Goal: Task Accomplishment & Management: Complete application form

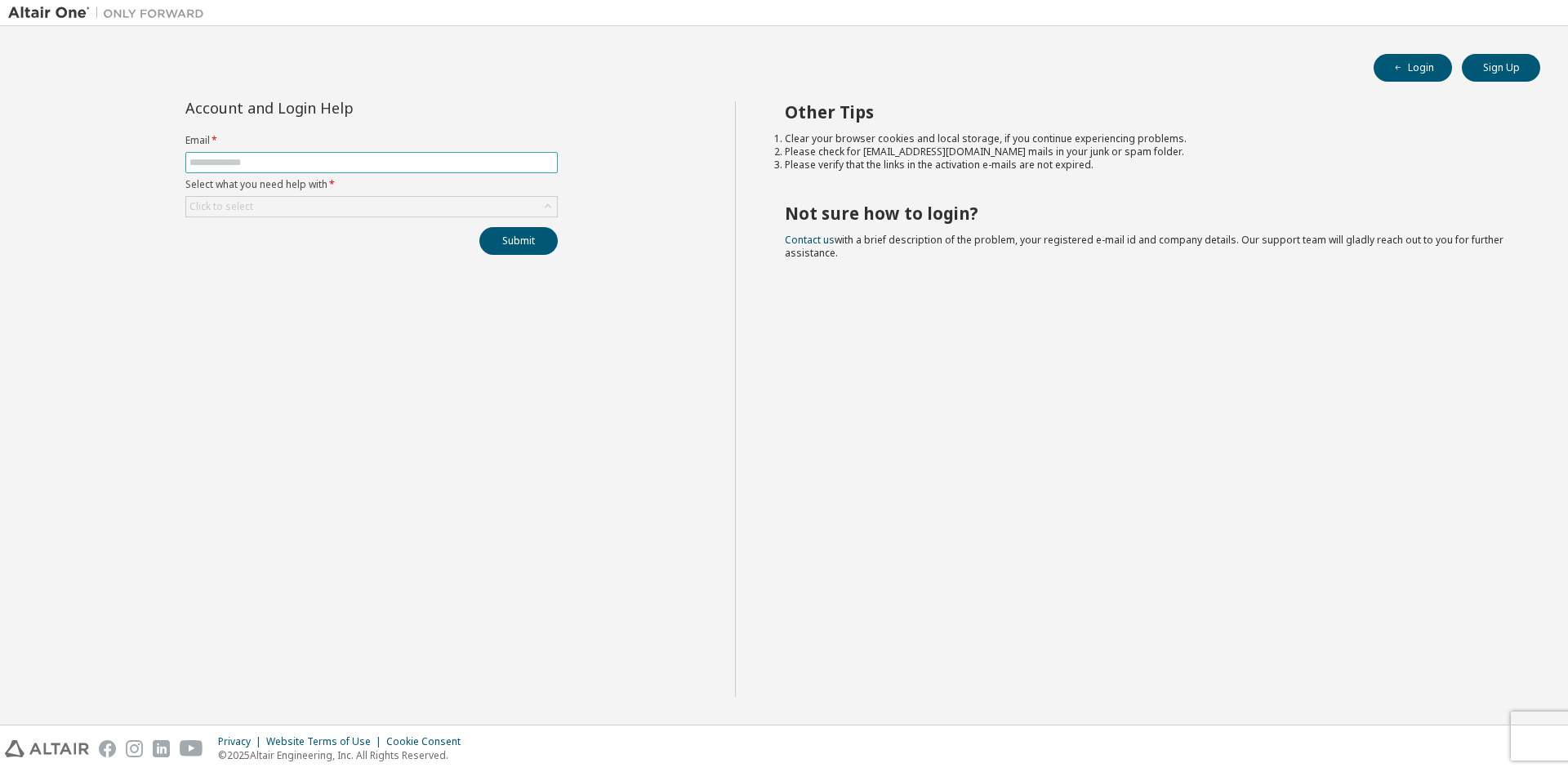
click at [482, 170] on span at bounding box center [371, 163] width 372 height 21
click at [488, 164] on input "text" at bounding box center [371, 163] width 365 height 13
click at [416, 205] on div "Click to select" at bounding box center [372, 207] width 371 height 20
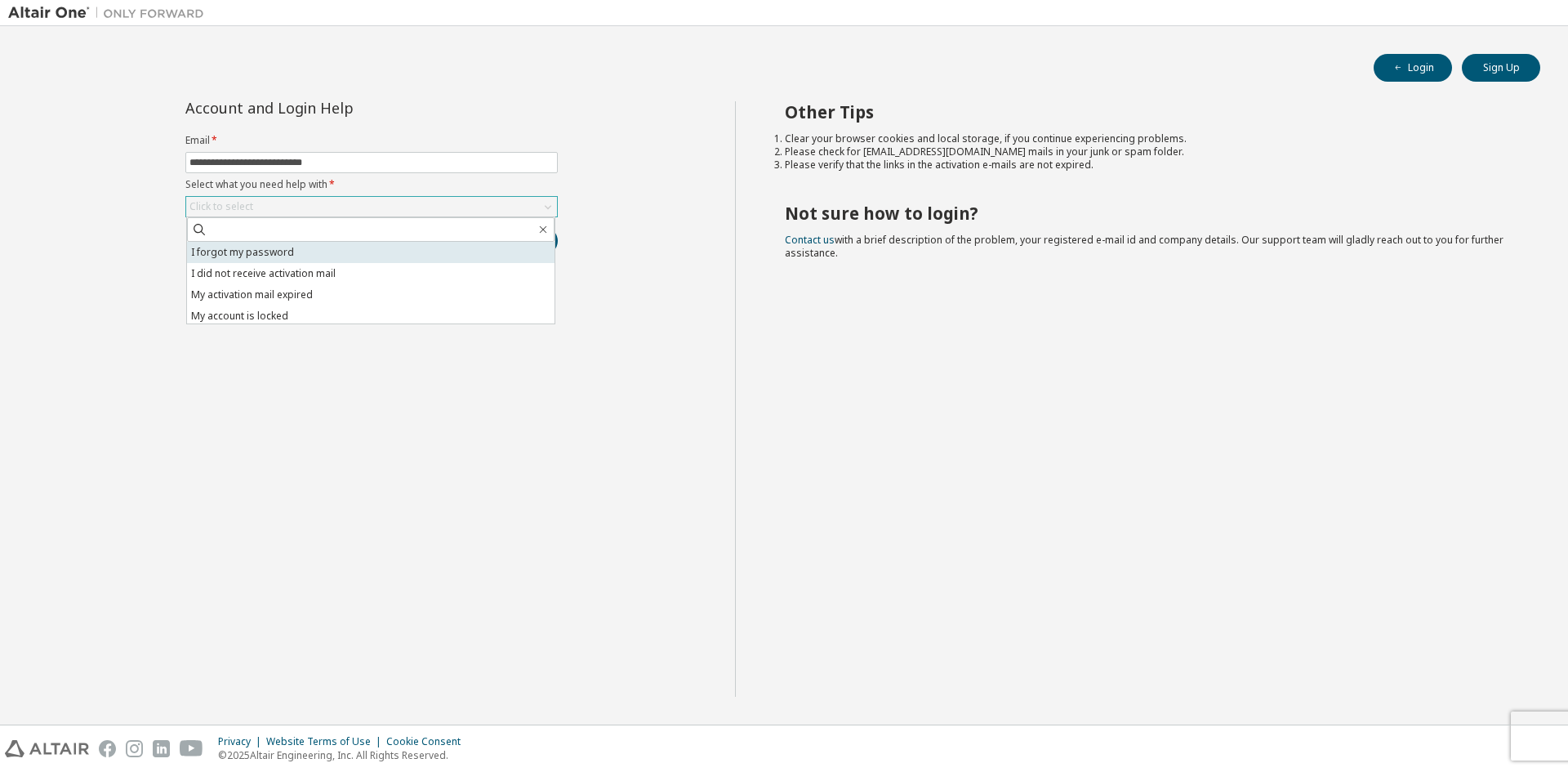
click at [374, 249] on li "I forgot my password" at bounding box center [370, 252] width 367 height 21
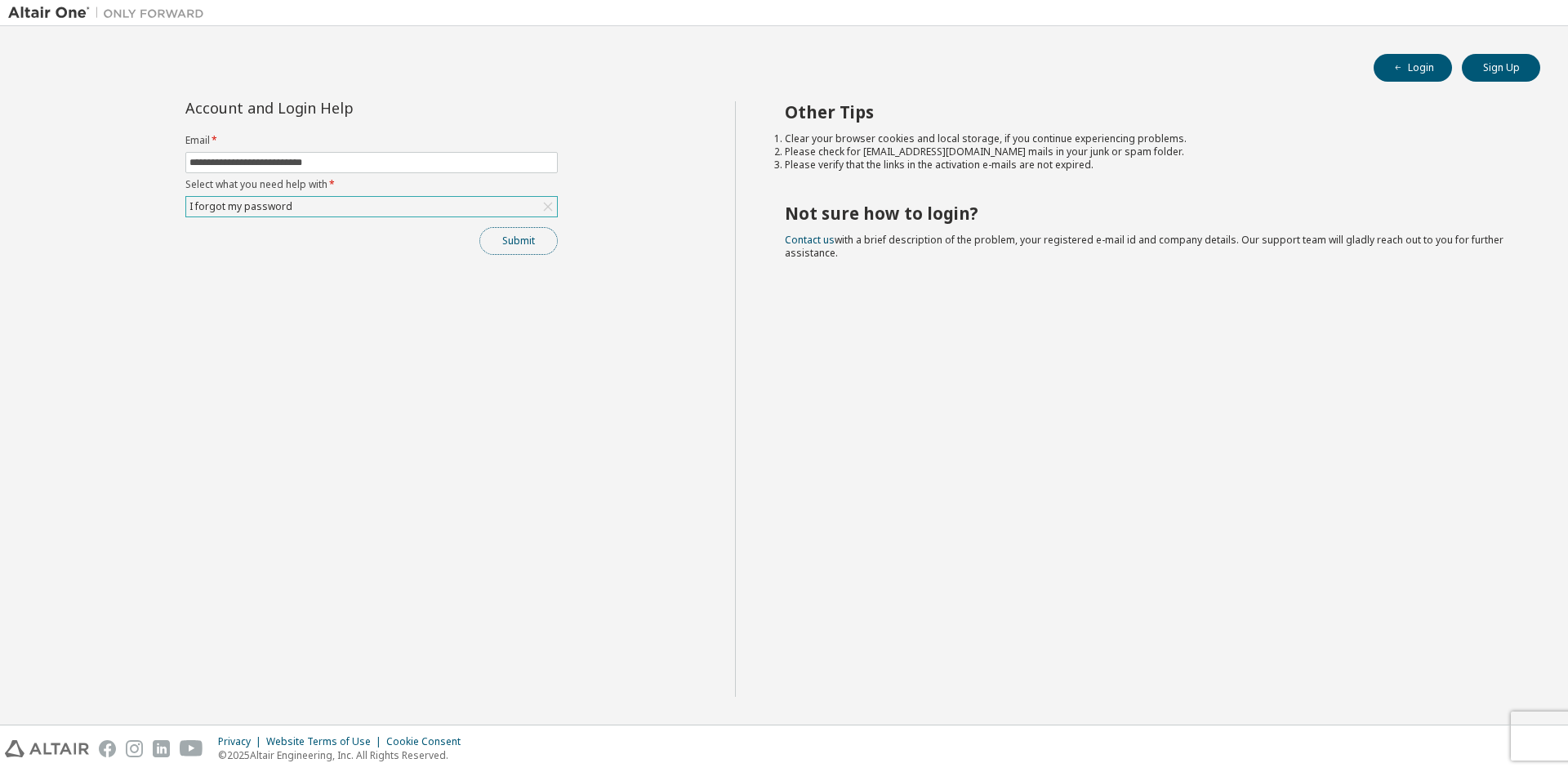
click at [524, 242] on button "Submit" at bounding box center [519, 241] width 78 height 28
click at [429, 168] on input "**********" at bounding box center [371, 163] width 365 height 13
type input "**********"
click at [526, 241] on button "Submit" at bounding box center [519, 241] width 78 height 28
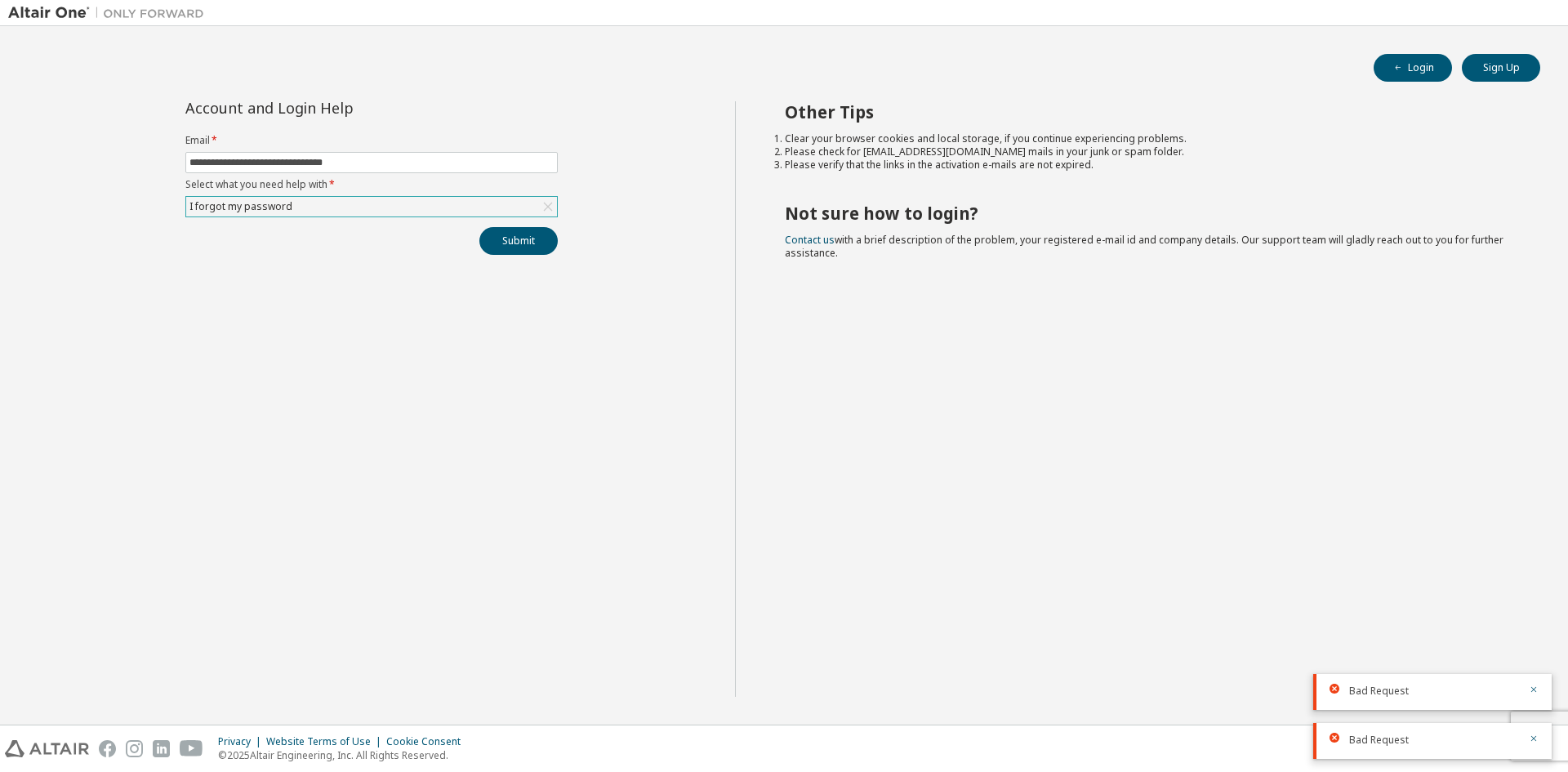
click at [412, 210] on div "I forgot my password" at bounding box center [372, 207] width 371 height 20
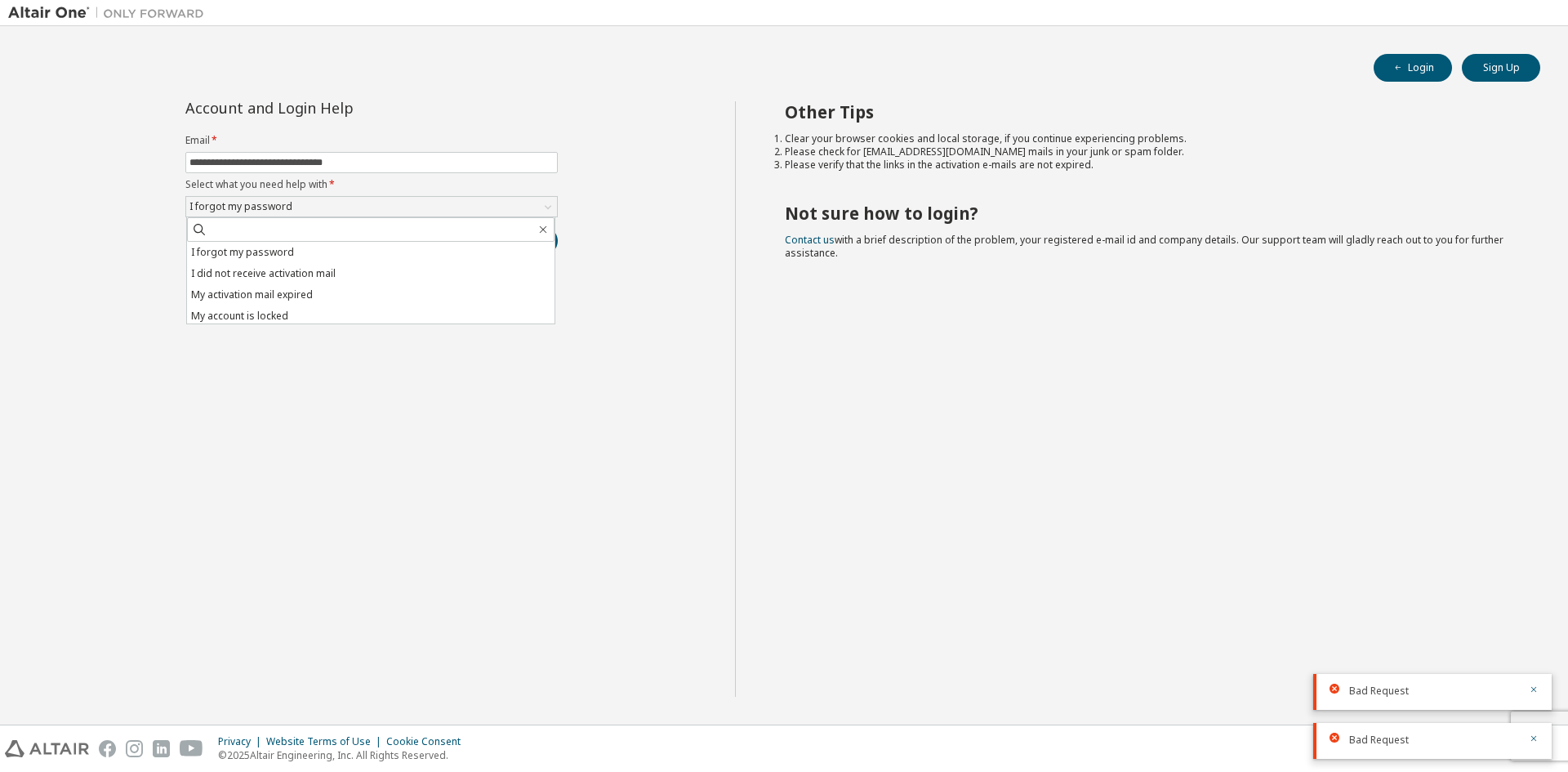
click at [363, 370] on div "**********" at bounding box center [372, 399] width 727 height 596
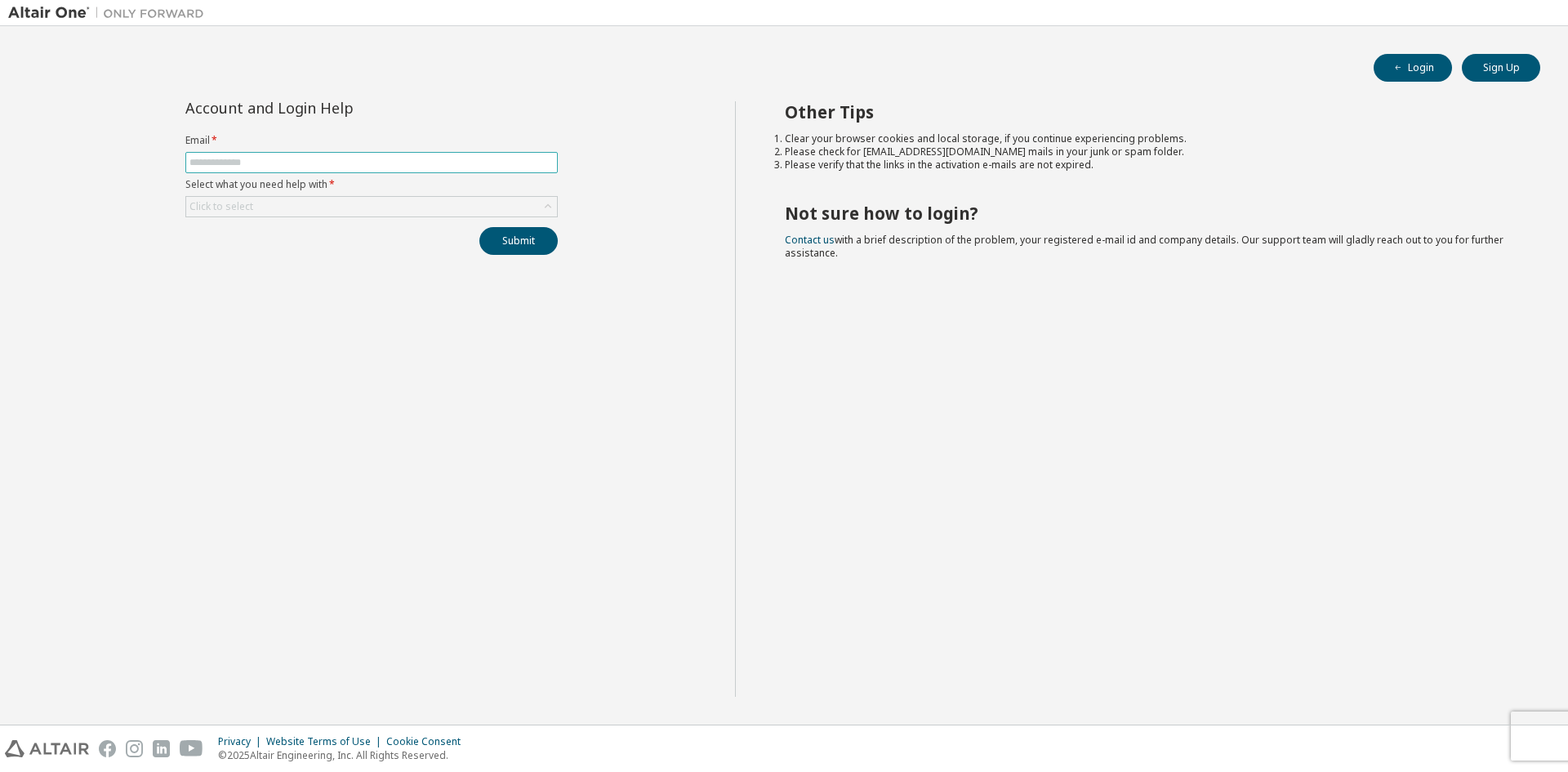
click at [283, 161] on input "text" at bounding box center [371, 163] width 365 height 13
click at [323, 202] on div "Click to select" at bounding box center [372, 207] width 371 height 20
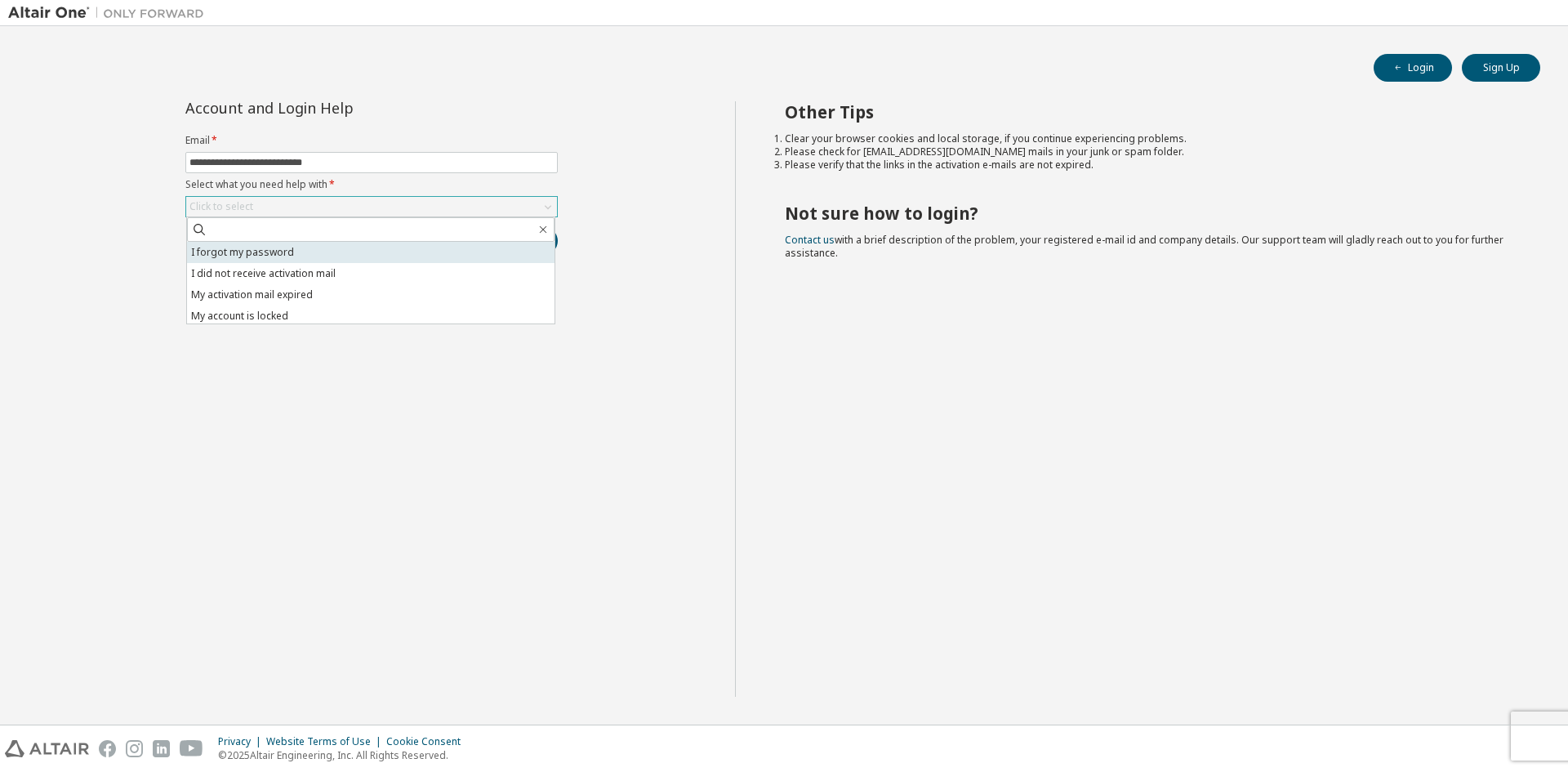
click at [305, 250] on li "I forgot my password" at bounding box center [370, 252] width 367 height 21
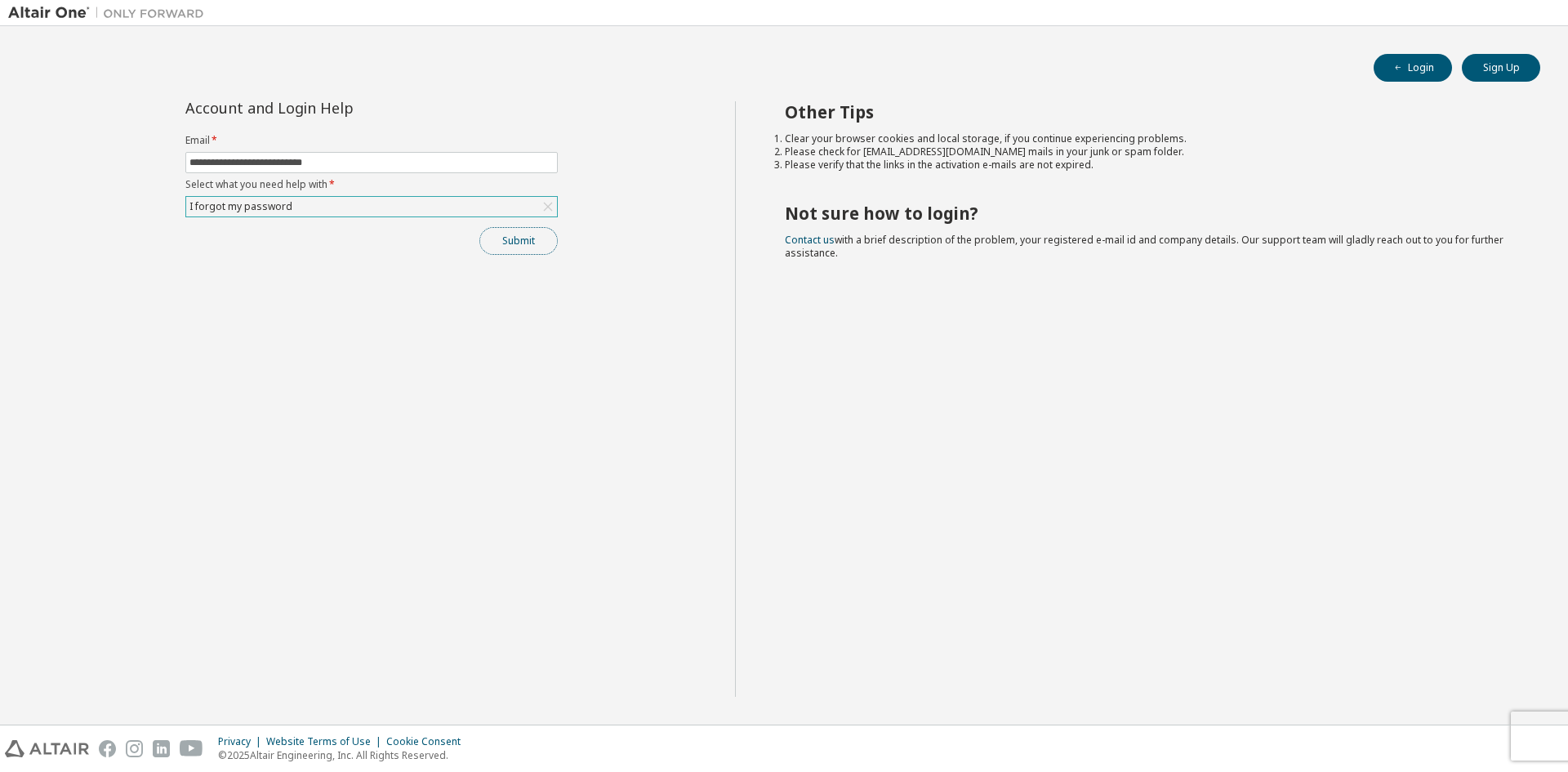
click at [519, 247] on button "Submit" at bounding box center [519, 241] width 78 height 28
click at [532, 254] on button "Submit" at bounding box center [519, 241] width 78 height 28
click at [1374, 685] on span "Bad Request" at bounding box center [1379, 691] width 60 height 13
click at [1498, 736] on div "Bad Request" at bounding box center [1435, 740] width 169 height 14
click at [1531, 735] on icon "button" at bounding box center [1534, 739] width 10 height 10
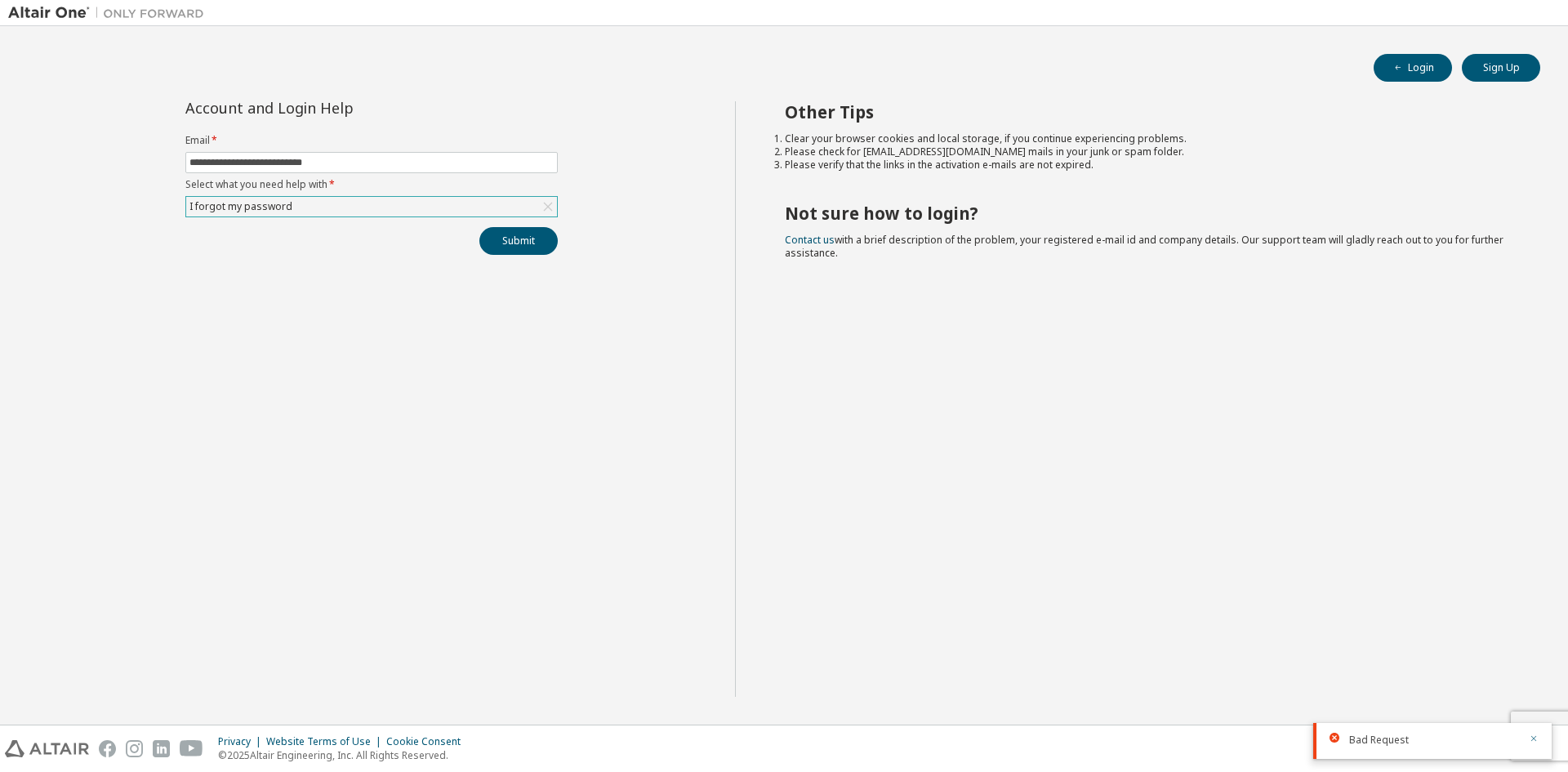
click at [1537, 734] on icon "button" at bounding box center [1534, 739] width 10 height 10
click at [521, 243] on button "Submit" at bounding box center [519, 241] width 78 height 28
click at [1472, 743] on div "Bad Request" at bounding box center [1435, 740] width 169 height 14
click at [535, 248] on button "Submit" at bounding box center [519, 241] width 78 height 28
drag, startPoint x: 1542, startPoint y: 682, endPoint x: 1531, endPoint y: 682, distance: 11.0
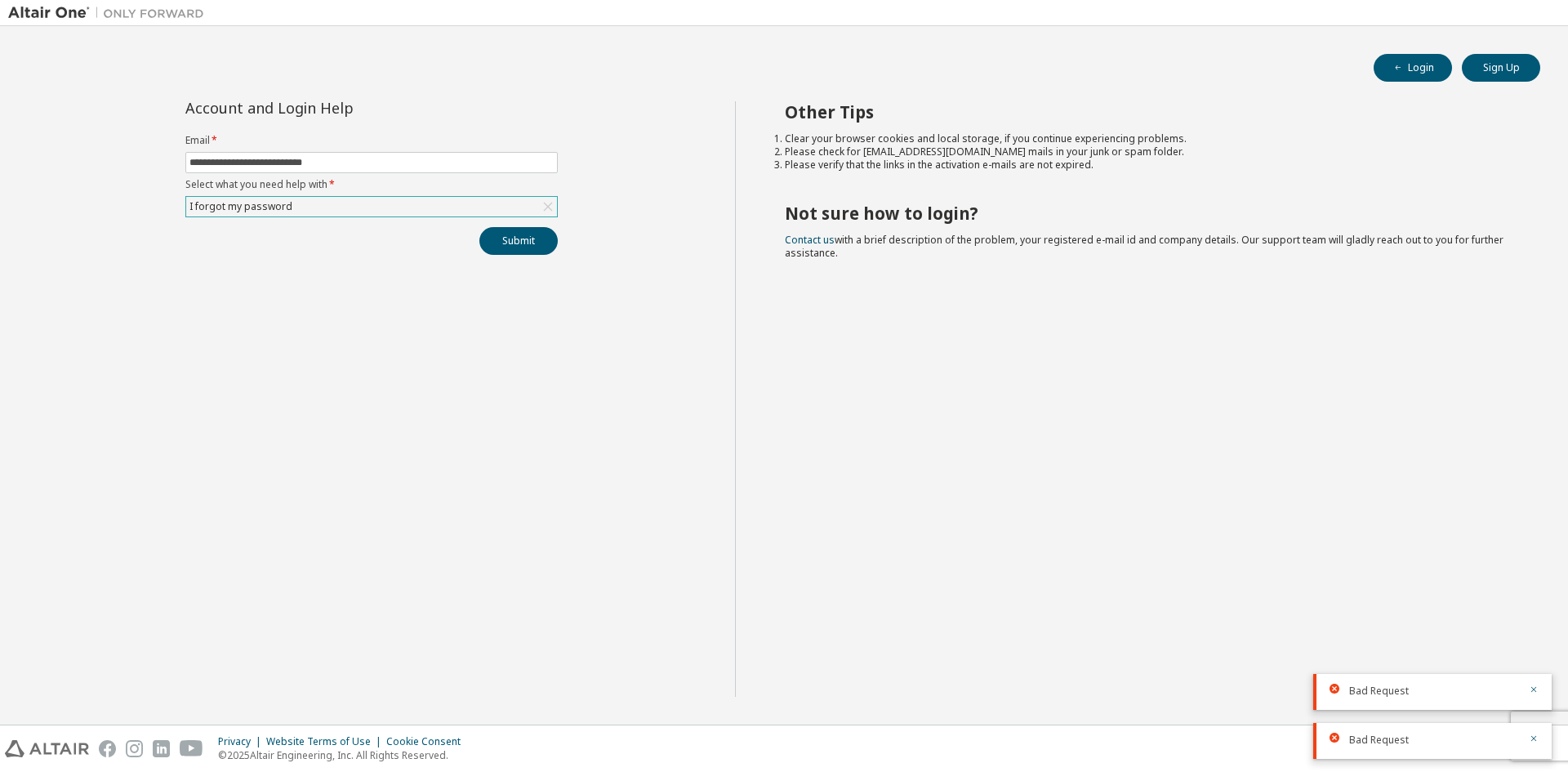
click at [1539, 682] on div "Bad Request" at bounding box center [1433, 692] width 239 height 36
click at [1534, 683] on button "button" at bounding box center [1534, 690] width 10 height 14
click at [1525, 736] on div at bounding box center [1529, 740] width 20 height 14
click at [1535, 731] on div "Bad Request" at bounding box center [1433, 741] width 239 height 36
click at [1537, 734] on icon "button" at bounding box center [1534, 739] width 10 height 10
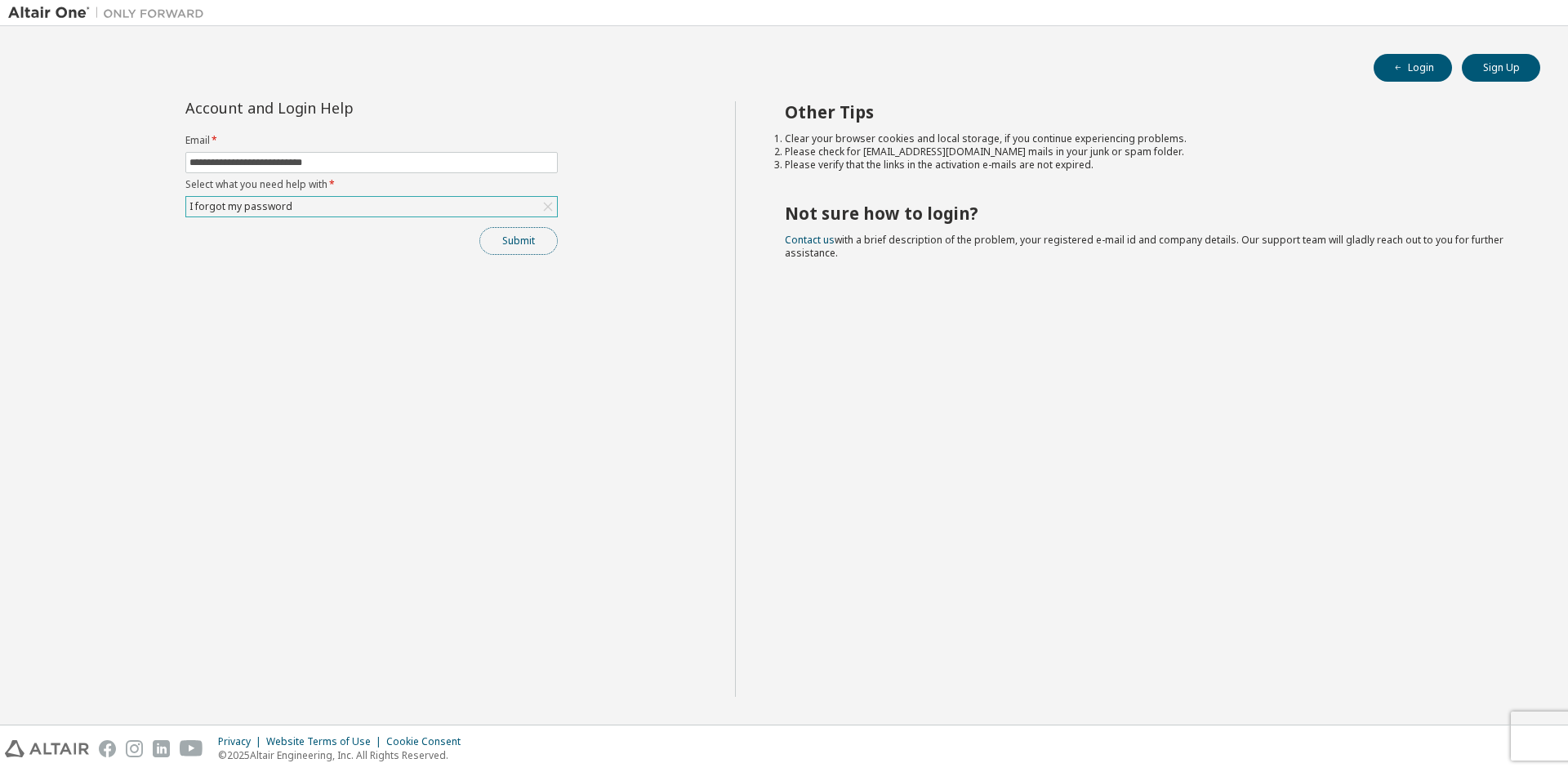
click at [492, 239] on button "Submit" at bounding box center [519, 241] width 78 height 28
click at [411, 165] on input "**********" at bounding box center [371, 163] width 365 height 13
type input "**********"
click at [517, 240] on button "Submit" at bounding box center [519, 241] width 78 height 28
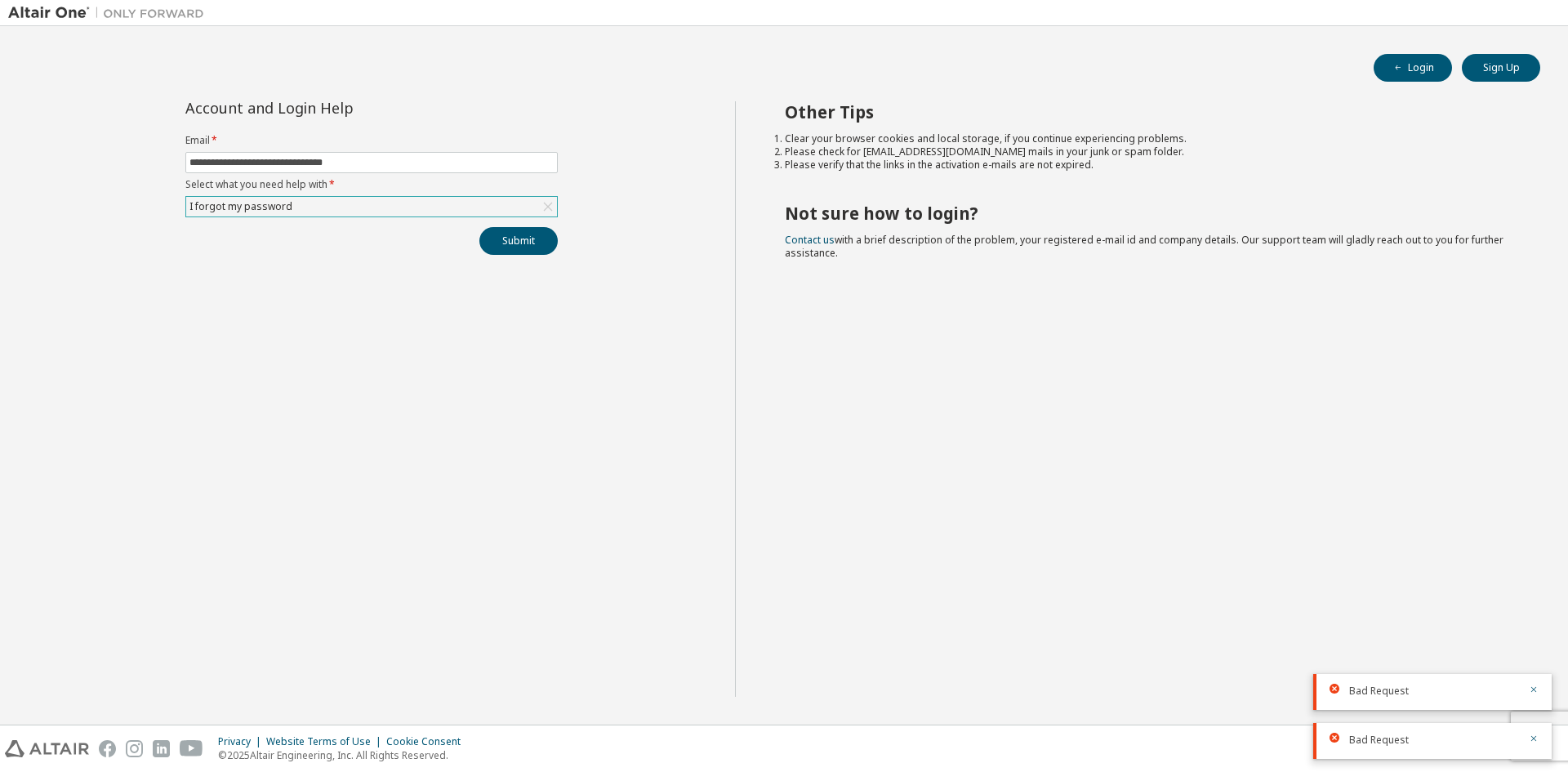
click at [1538, 728] on div "Bad Request" at bounding box center [1433, 741] width 239 height 36
click at [1534, 691] on icon "button" at bounding box center [1534, 689] width 10 height 10
click at [1536, 734] on icon "button" at bounding box center [1534, 739] width 10 height 10
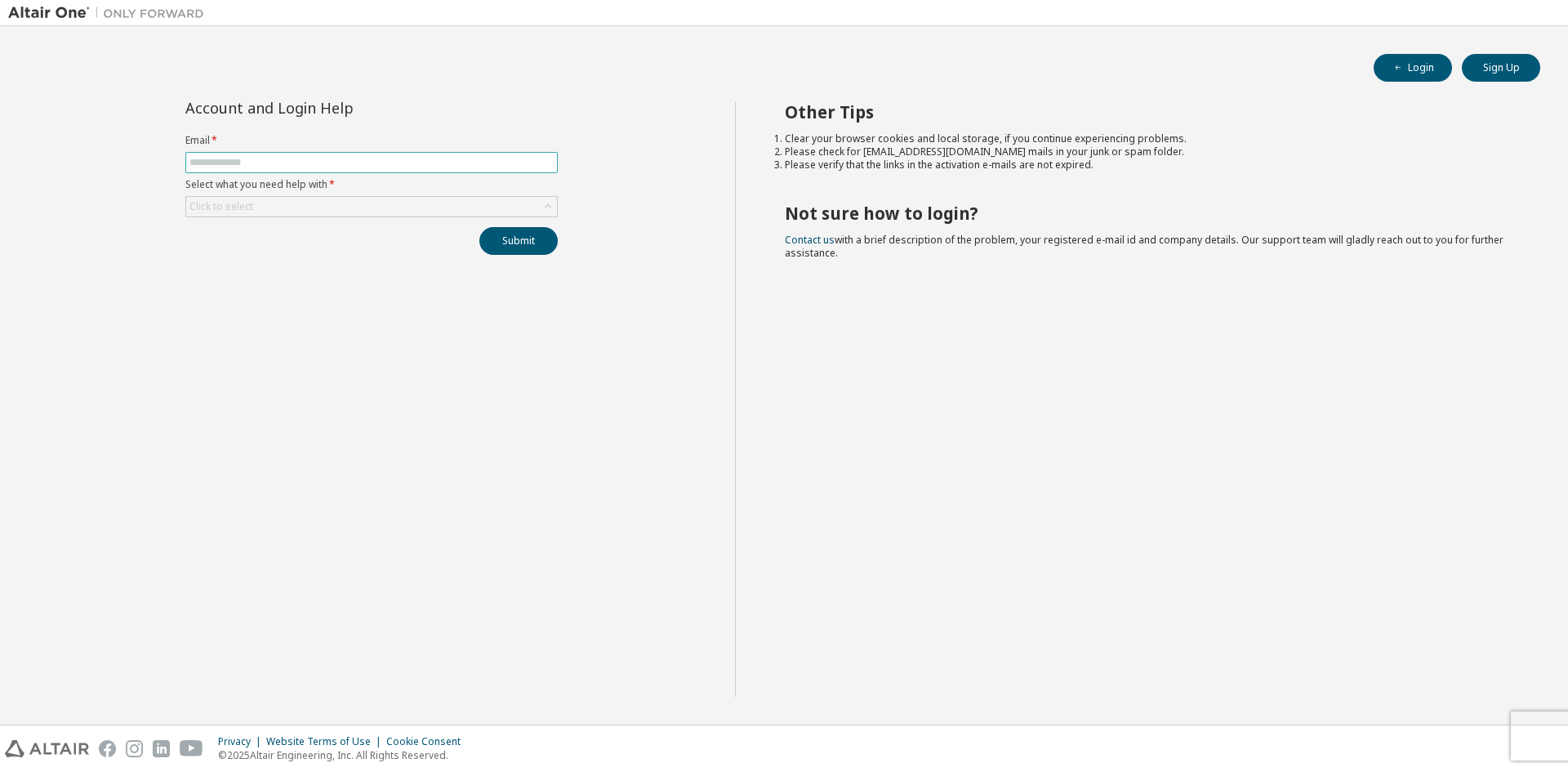
click at [464, 168] on input "text" at bounding box center [371, 163] width 365 height 13
click at [406, 214] on div "Click to select" at bounding box center [372, 207] width 371 height 20
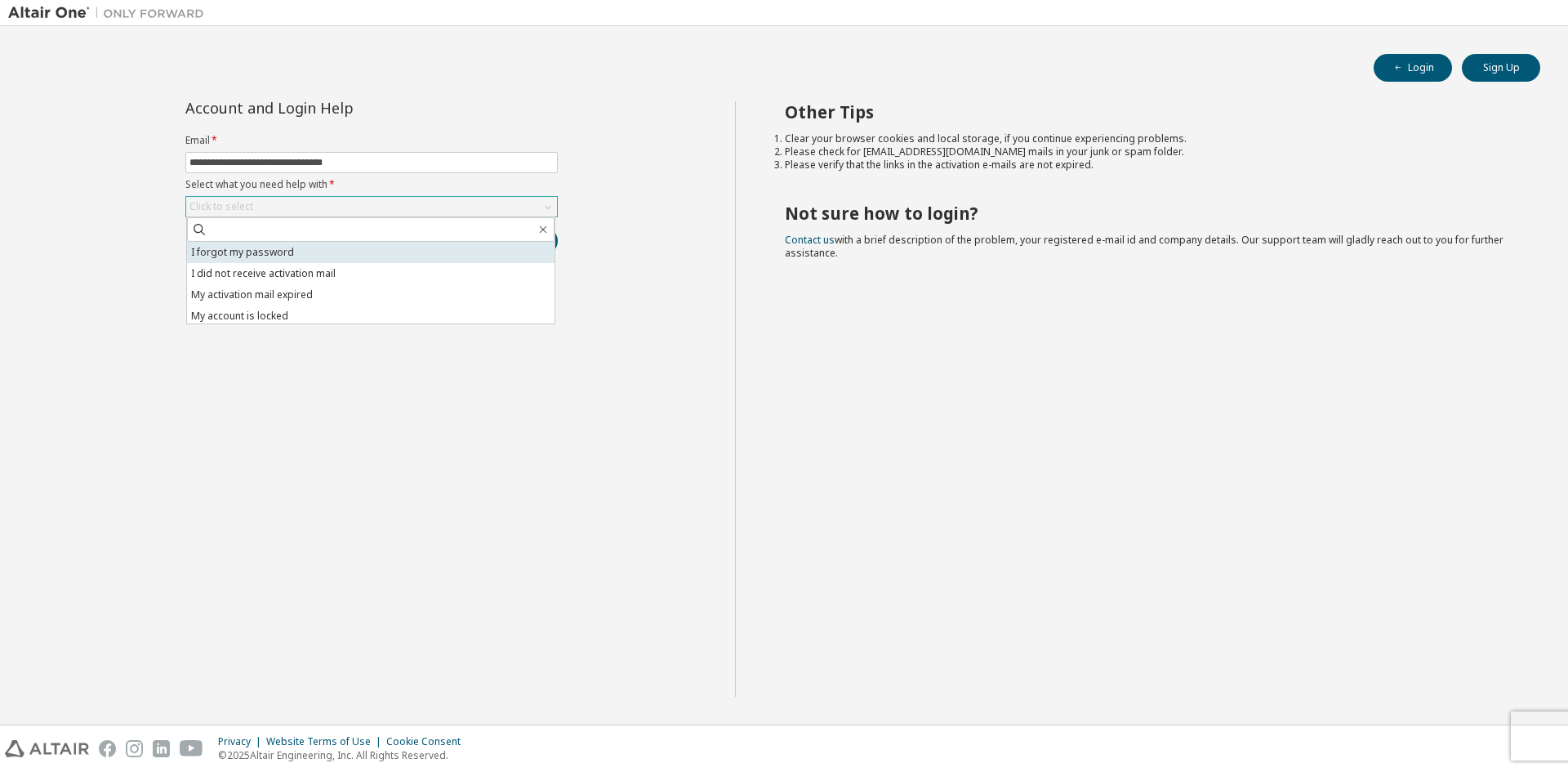
click at [377, 247] on li "I forgot my password" at bounding box center [370, 252] width 367 height 21
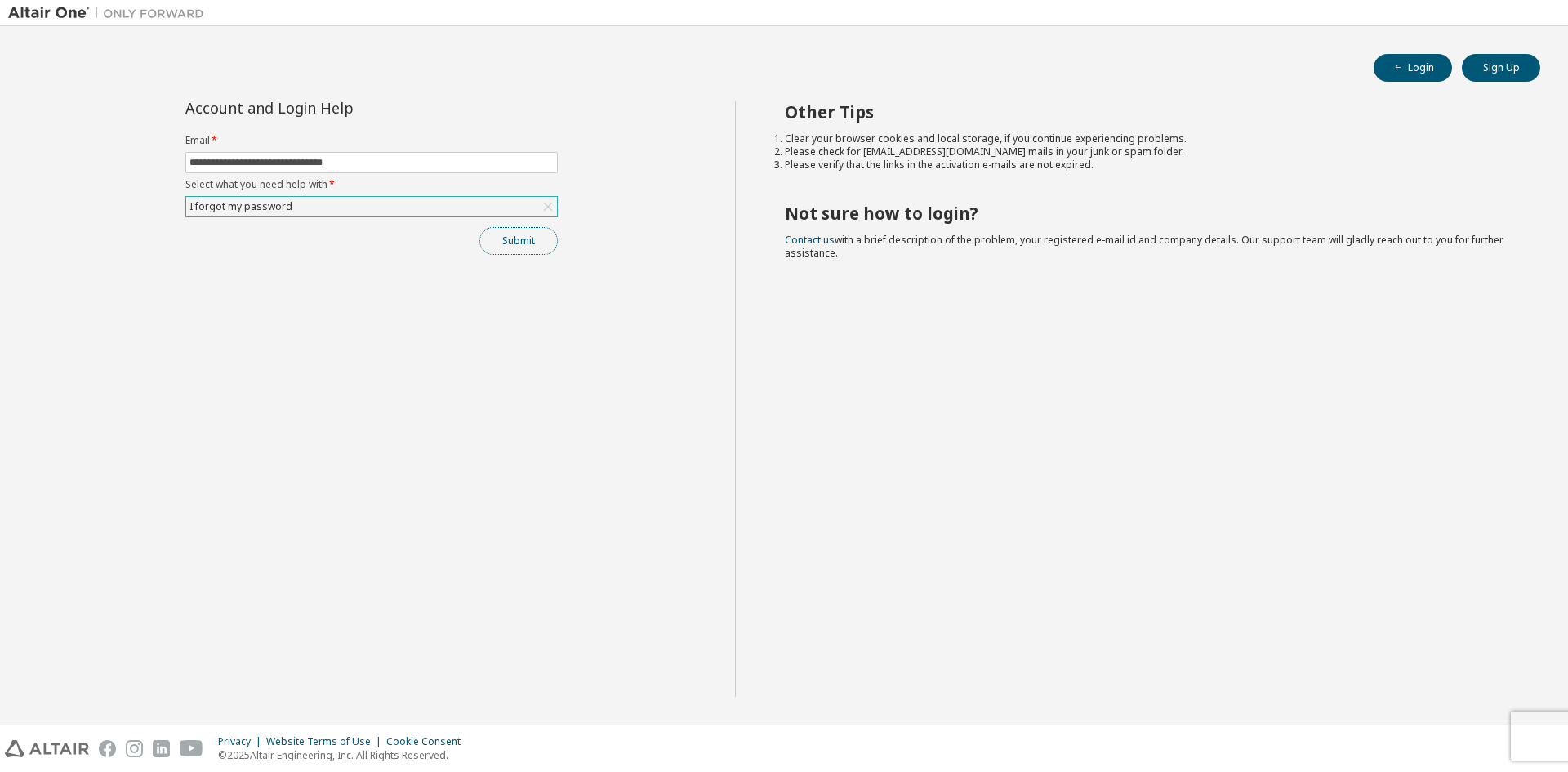
click at [498, 242] on button "Submit" at bounding box center [519, 241] width 78 height 28
click at [883, 459] on div "Other Tips Clear your browser cookies and local storage, if you continue experi…" at bounding box center [1148, 399] width 826 height 596
click at [1408, 698] on div "**********" at bounding box center [784, 408] width 1552 height 615
click at [514, 211] on div "I forgot my password" at bounding box center [372, 207] width 371 height 20
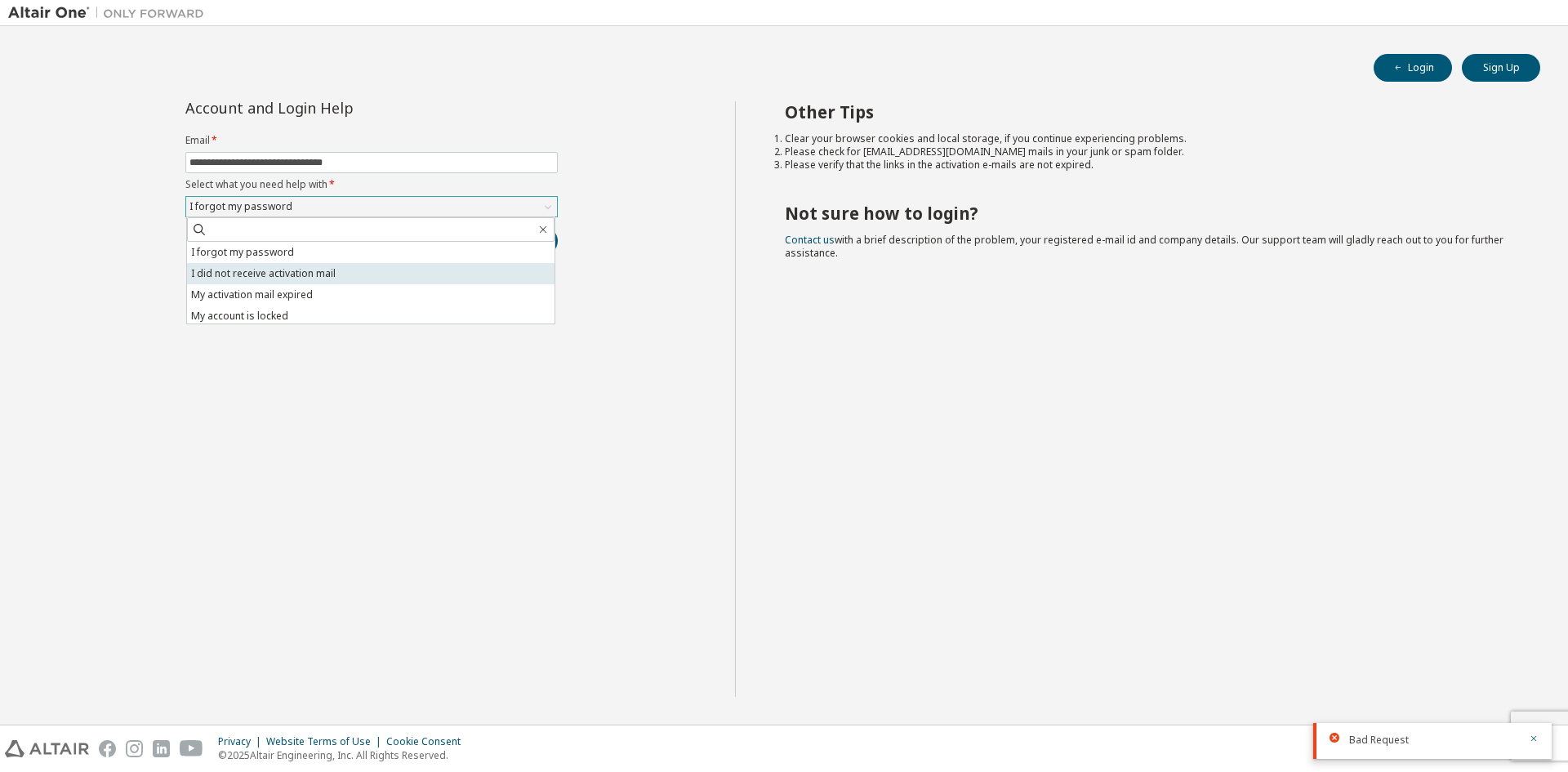
click at [442, 267] on li "I did not receive activation mail" at bounding box center [370, 273] width 367 height 21
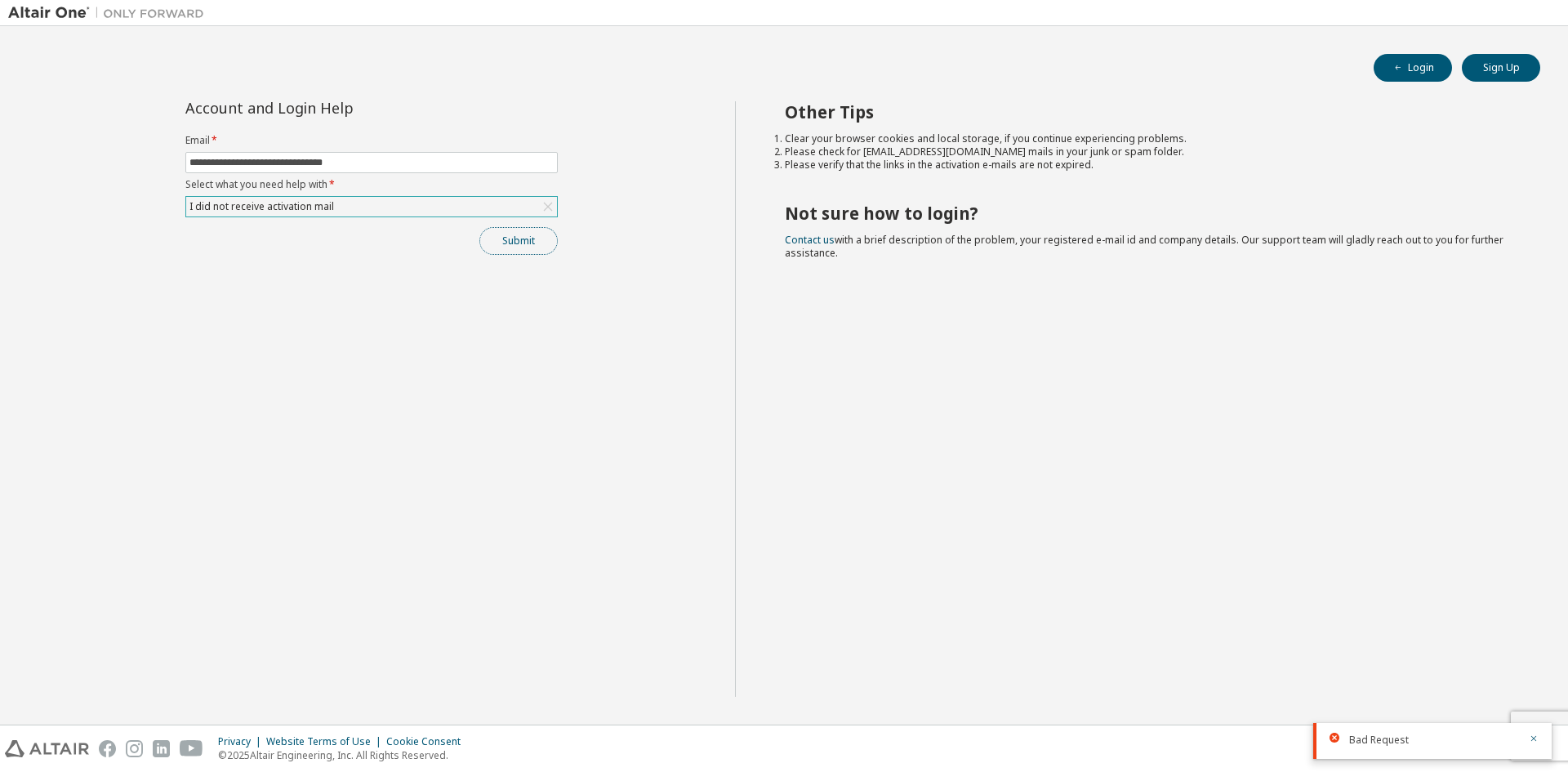
click at [536, 250] on button "Submit" at bounding box center [519, 241] width 78 height 28
click at [417, 201] on div "I did not receive activation mail" at bounding box center [372, 207] width 371 height 20
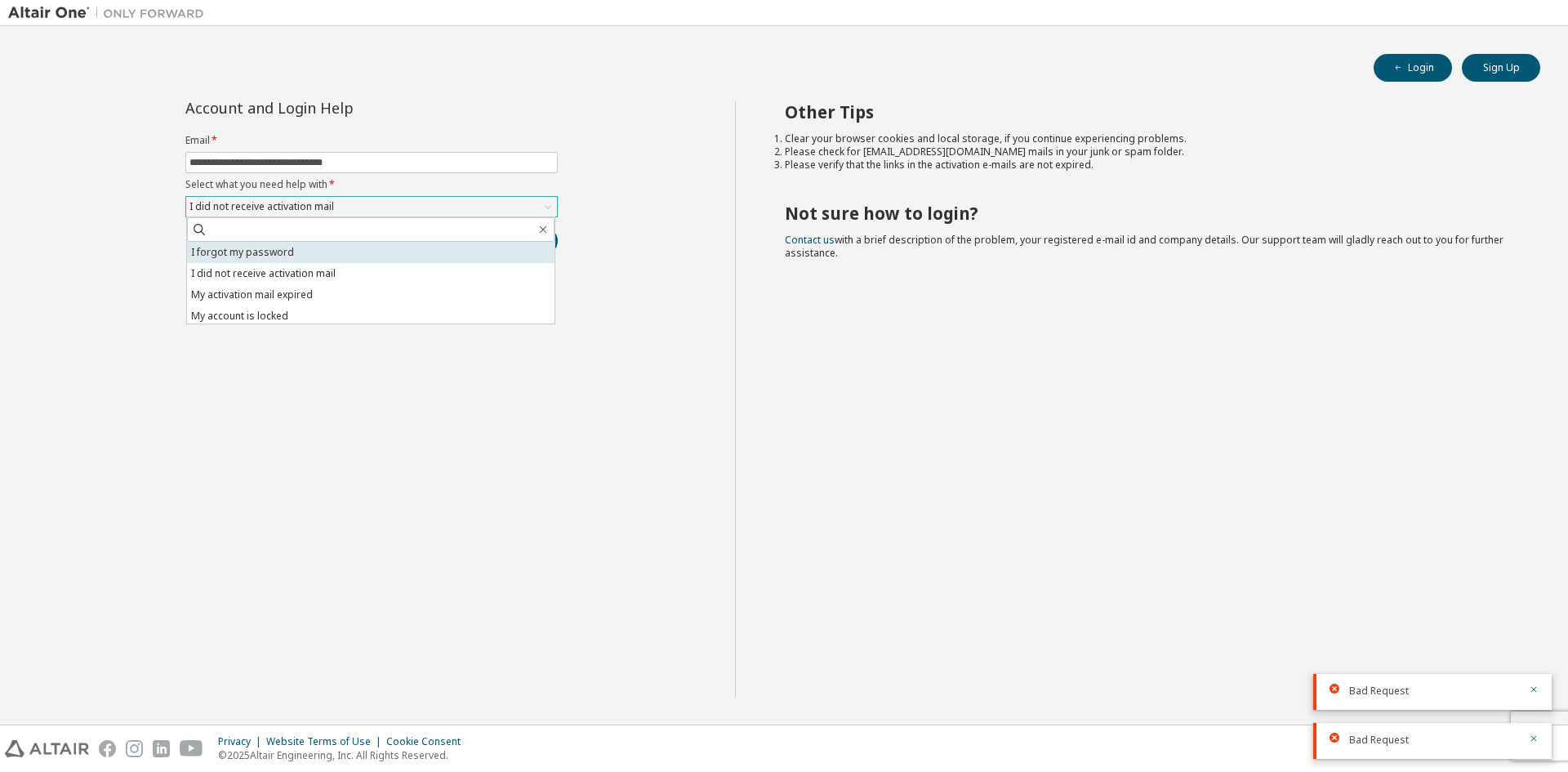
click at [372, 247] on li "I forgot my password" at bounding box center [370, 252] width 367 height 21
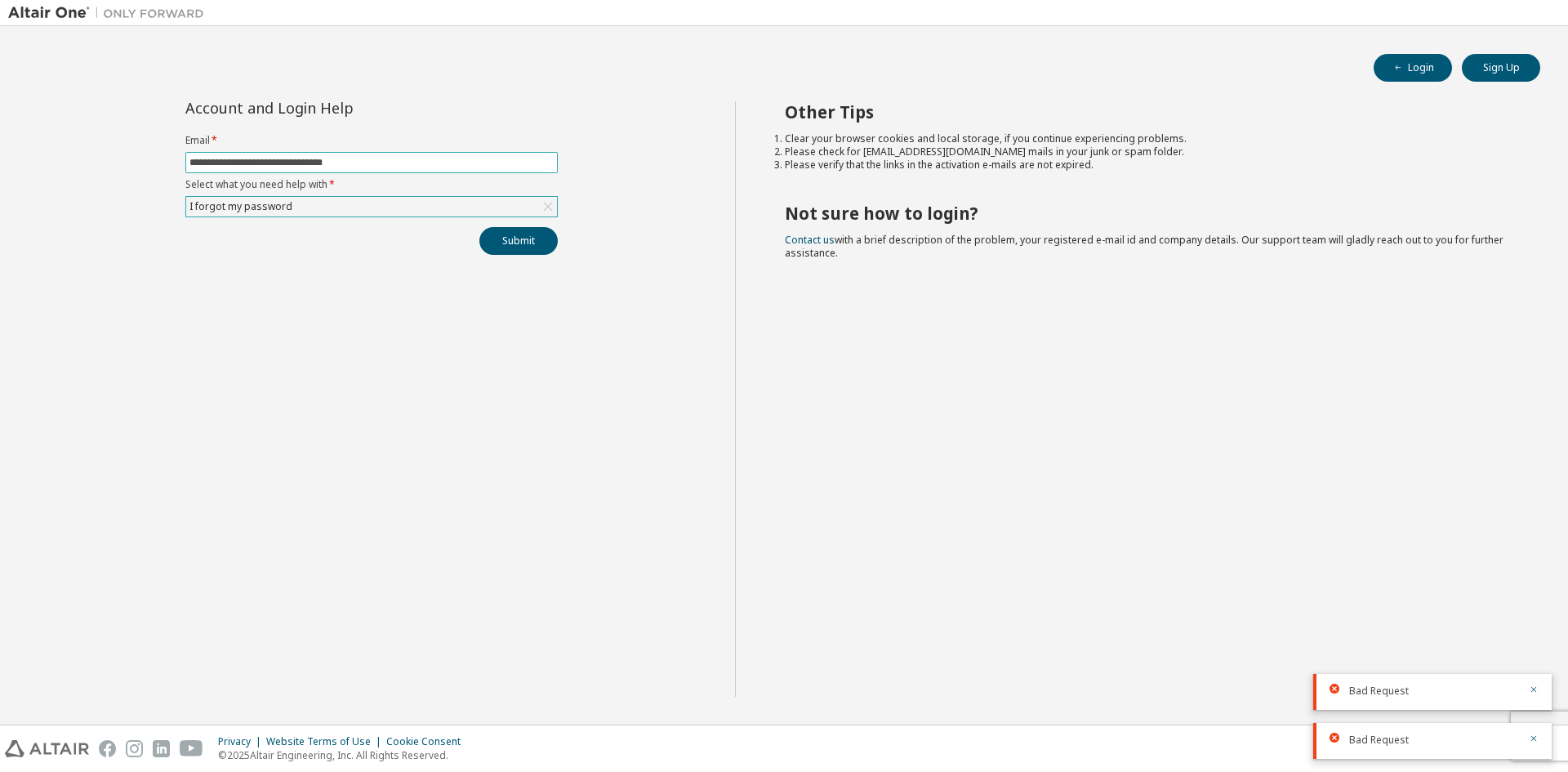
click at [222, 162] on input "**********" at bounding box center [371, 163] width 365 height 13
type input "**********"
click at [243, 171] on span "**********" at bounding box center [371, 163] width 372 height 21
click at [199, 164] on input "**********" at bounding box center [371, 163] width 365 height 13
drag, startPoint x: 189, startPoint y: 164, endPoint x: 476, endPoint y: 184, distance: 287.7
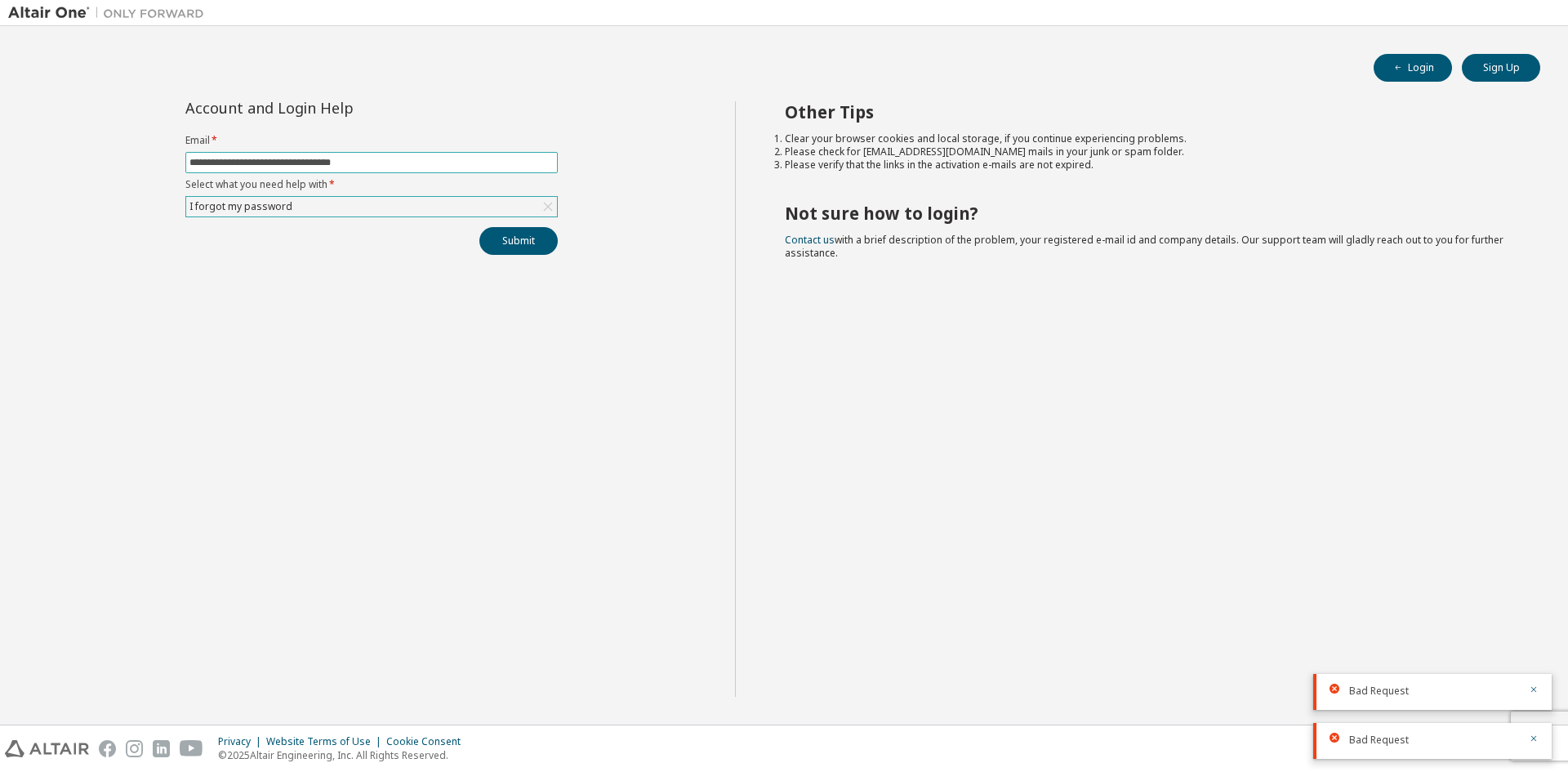
click at [476, 184] on form "**********" at bounding box center [371, 176] width 372 height 84
click at [437, 77] on div "Login Sign Up" at bounding box center [784, 68] width 1513 height 28
click at [506, 244] on button "Submit" at bounding box center [519, 241] width 78 height 28
click at [1537, 637] on icon "button" at bounding box center [1534, 641] width 10 height 10
click at [1539, 696] on div "Bad Request" at bounding box center [1433, 692] width 239 height 36
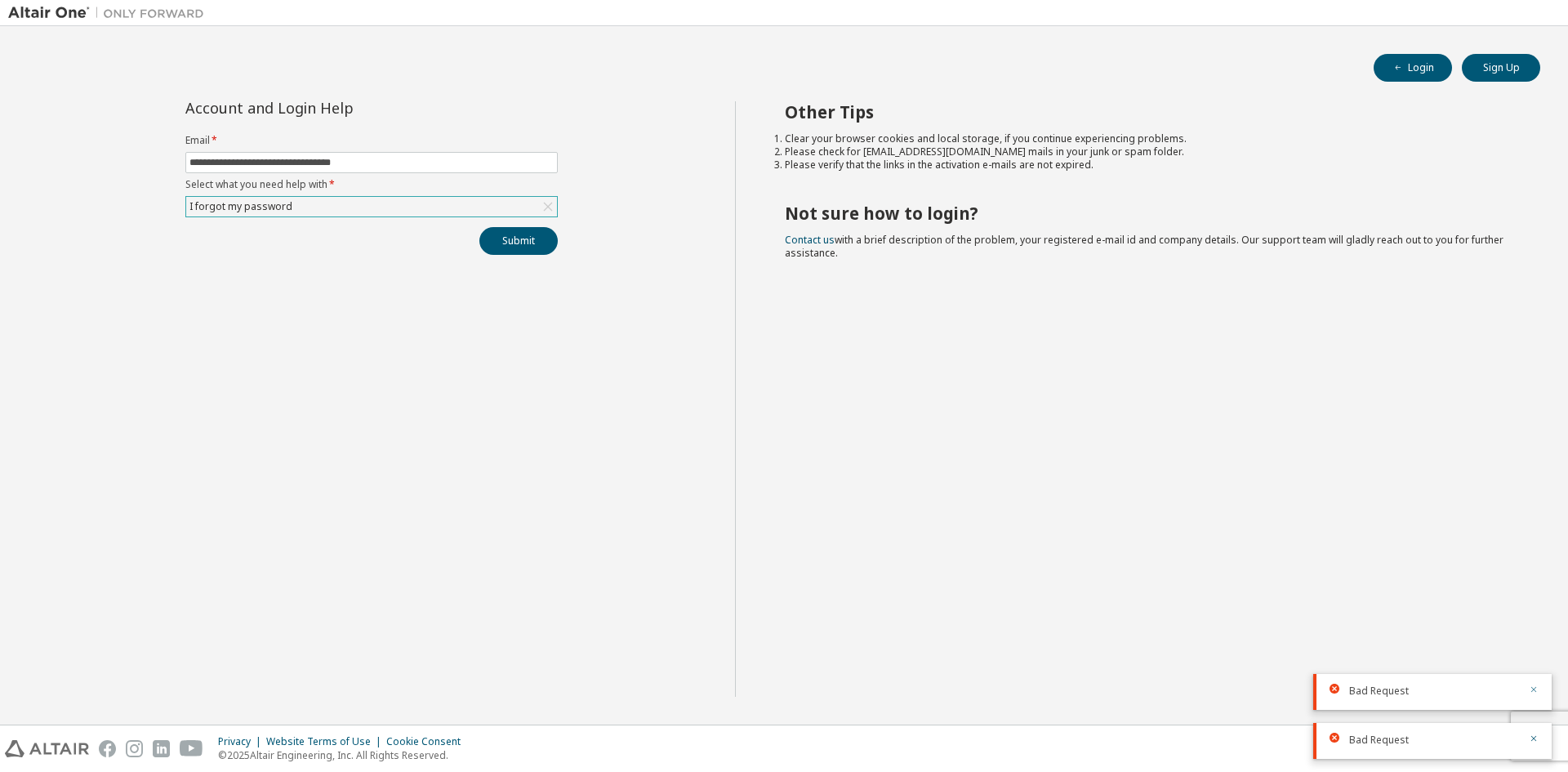
click at [1530, 694] on button "button" at bounding box center [1534, 690] width 10 height 14
click at [1530, 739] on icon "button" at bounding box center [1534, 739] width 10 height 10
click at [492, 198] on div "I forgot my password" at bounding box center [372, 207] width 371 height 20
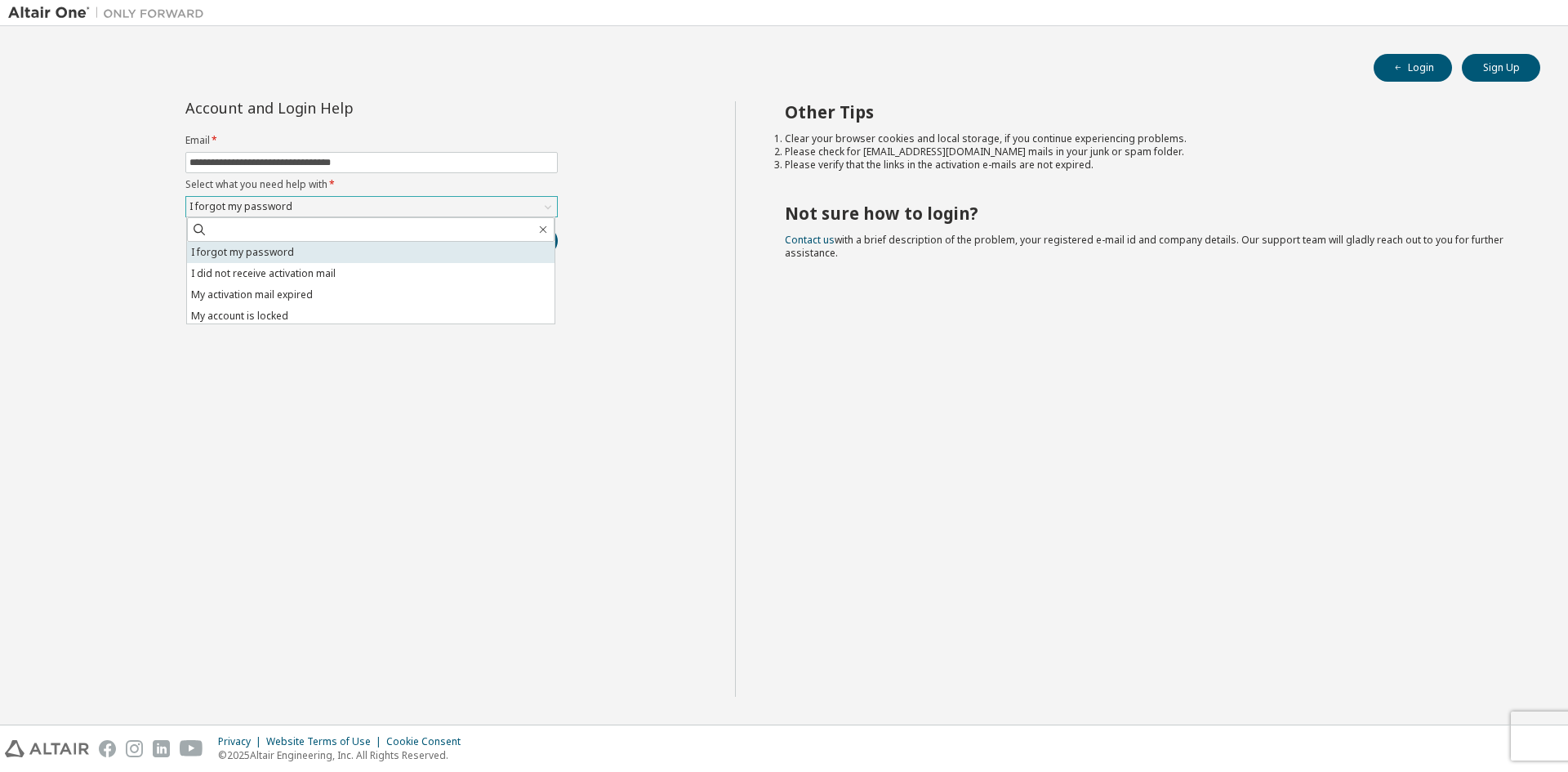
click at [411, 251] on li "I forgot my password" at bounding box center [370, 252] width 367 height 21
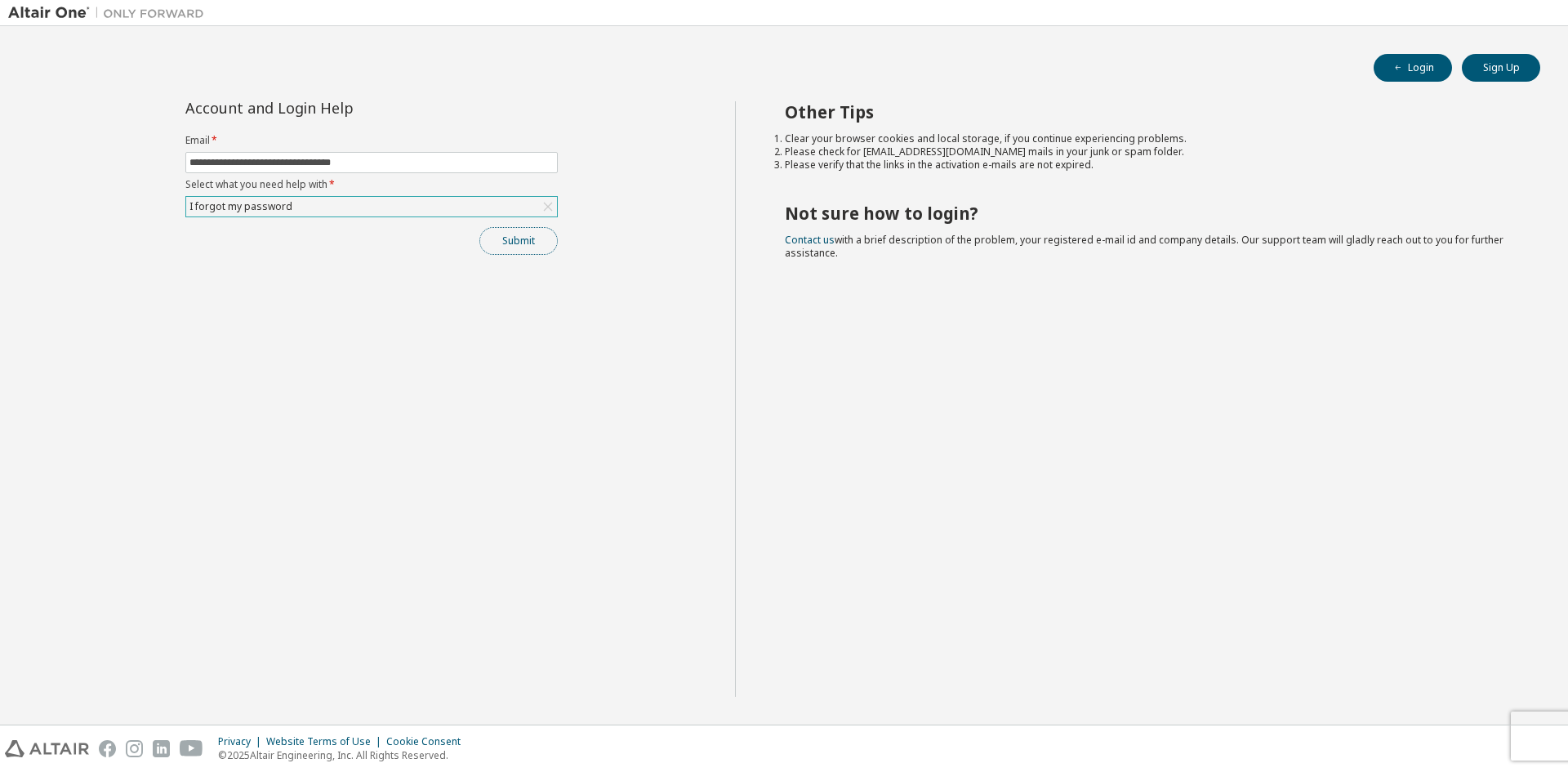
click at [507, 242] on button "Submit" at bounding box center [519, 241] width 78 height 28
click at [507, 227] on div "**********" at bounding box center [371, 177] width 392 height 153
click at [507, 230] on button "Submit" at bounding box center [519, 241] width 78 height 28
click at [1538, 683] on div "Bad Request" at bounding box center [1433, 692] width 239 height 36
click at [1525, 690] on div at bounding box center [1529, 690] width 20 height 14
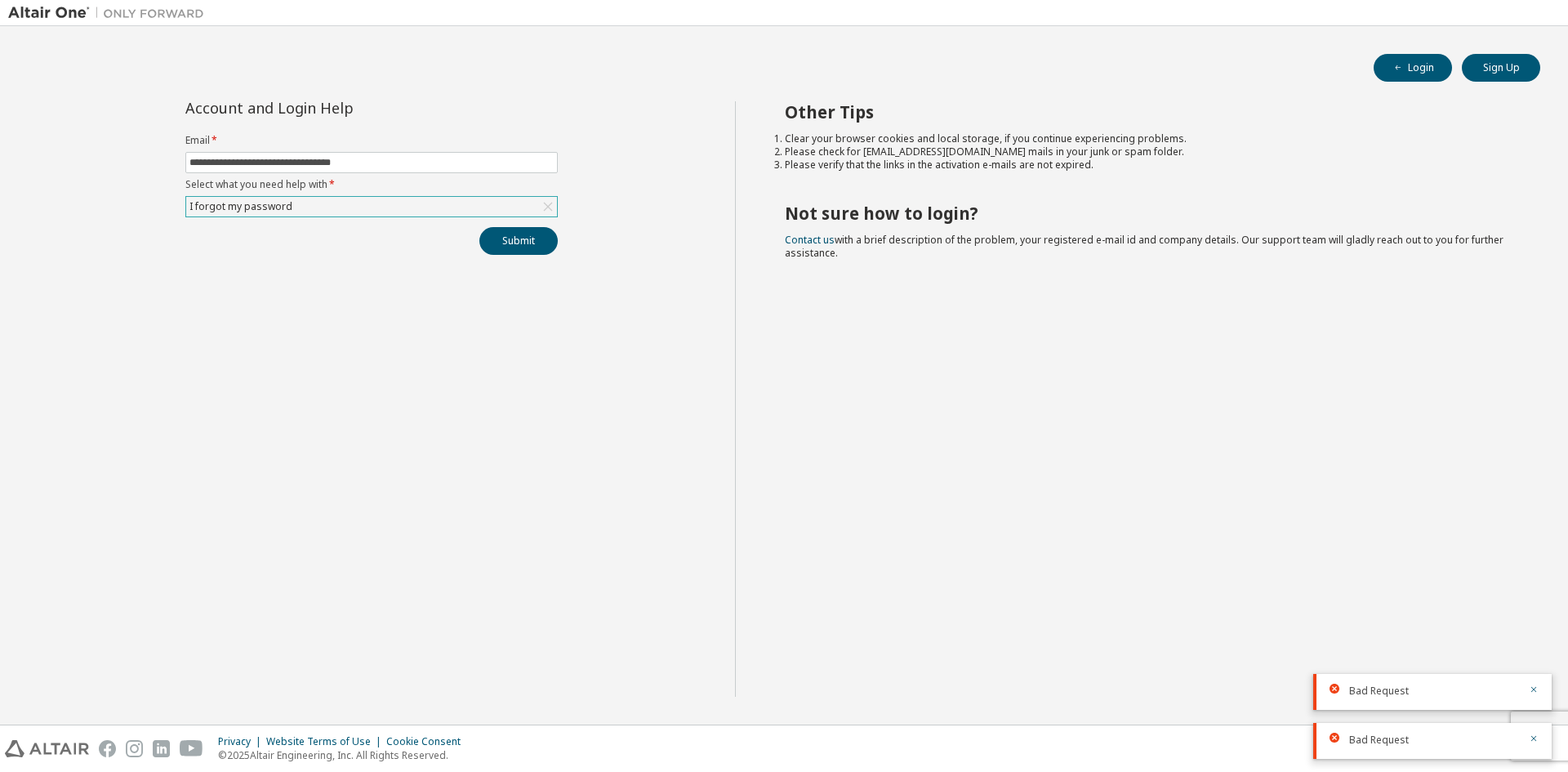
click at [1539, 687] on div "Bad Request" at bounding box center [1433, 692] width 239 height 36
click at [1534, 744] on button "button" at bounding box center [1534, 740] width 10 height 14
click at [1532, 742] on icon "button" at bounding box center [1534, 739] width 10 height 10
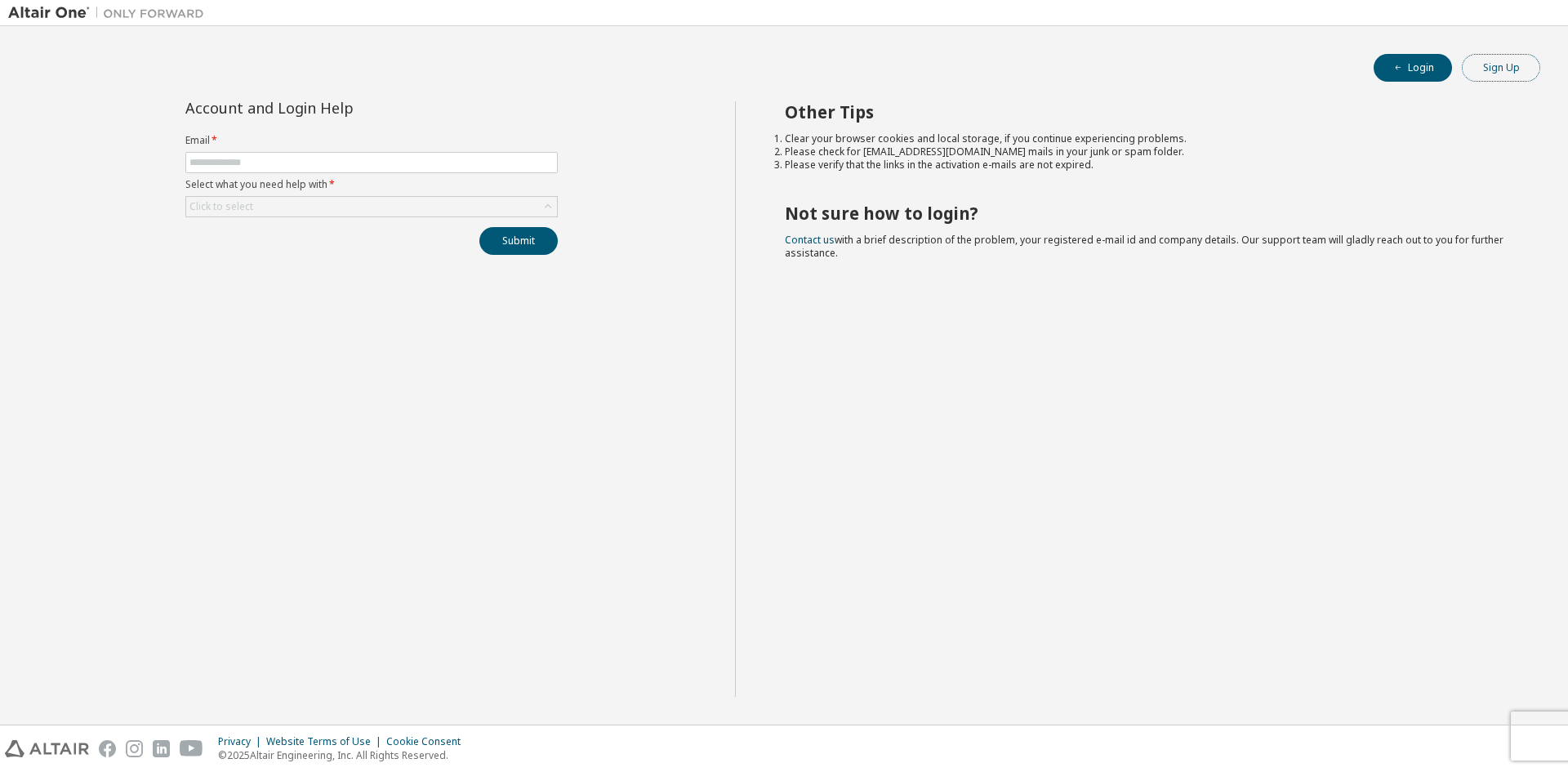
click at [1517, 68] on button "Sign Up" at bounding box center [1501, 68] width 78 height 28
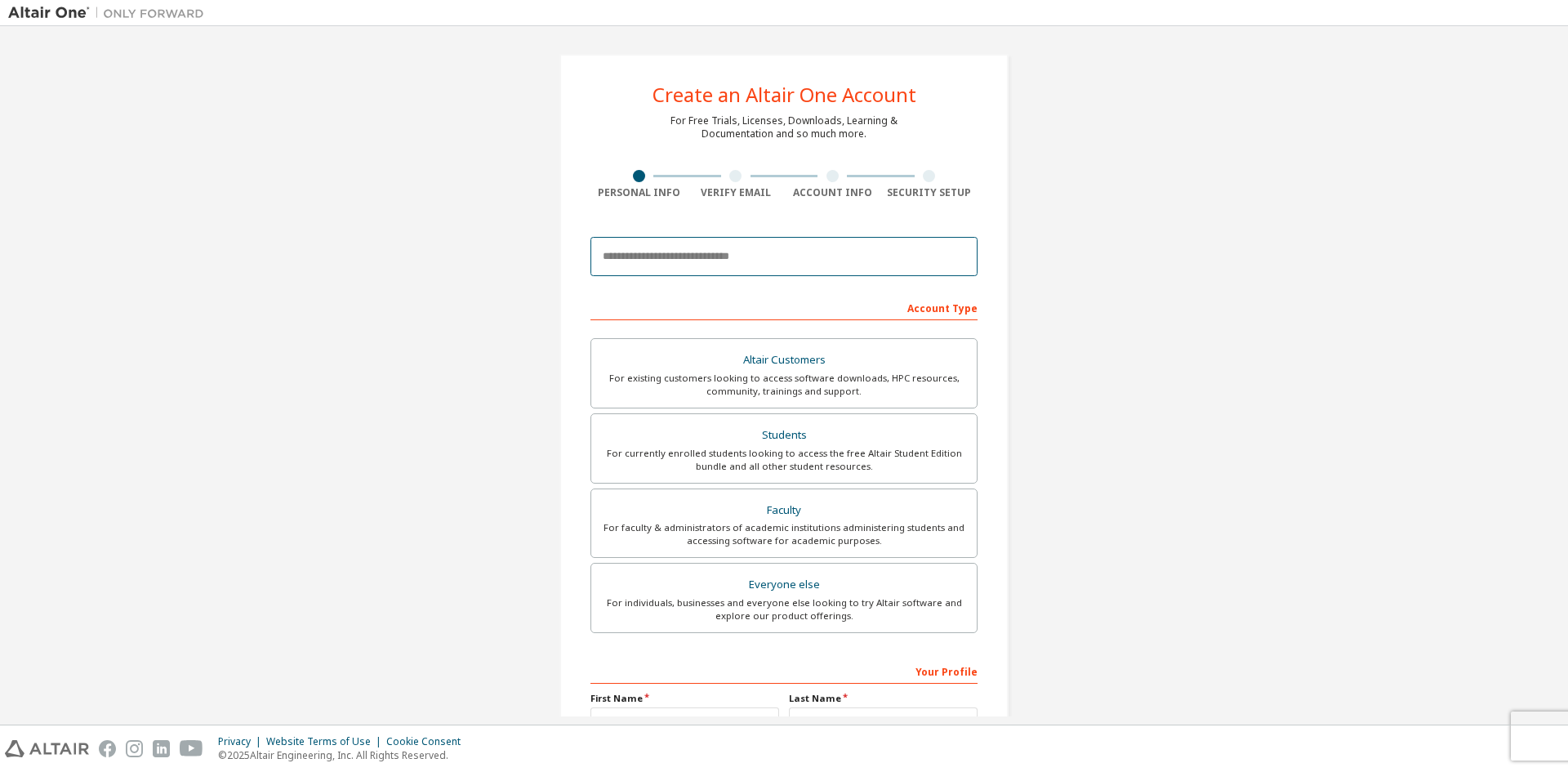
click at [853, 270] on input "email" at bounding box center [784, 256] width 387 height 39
type input "**********"
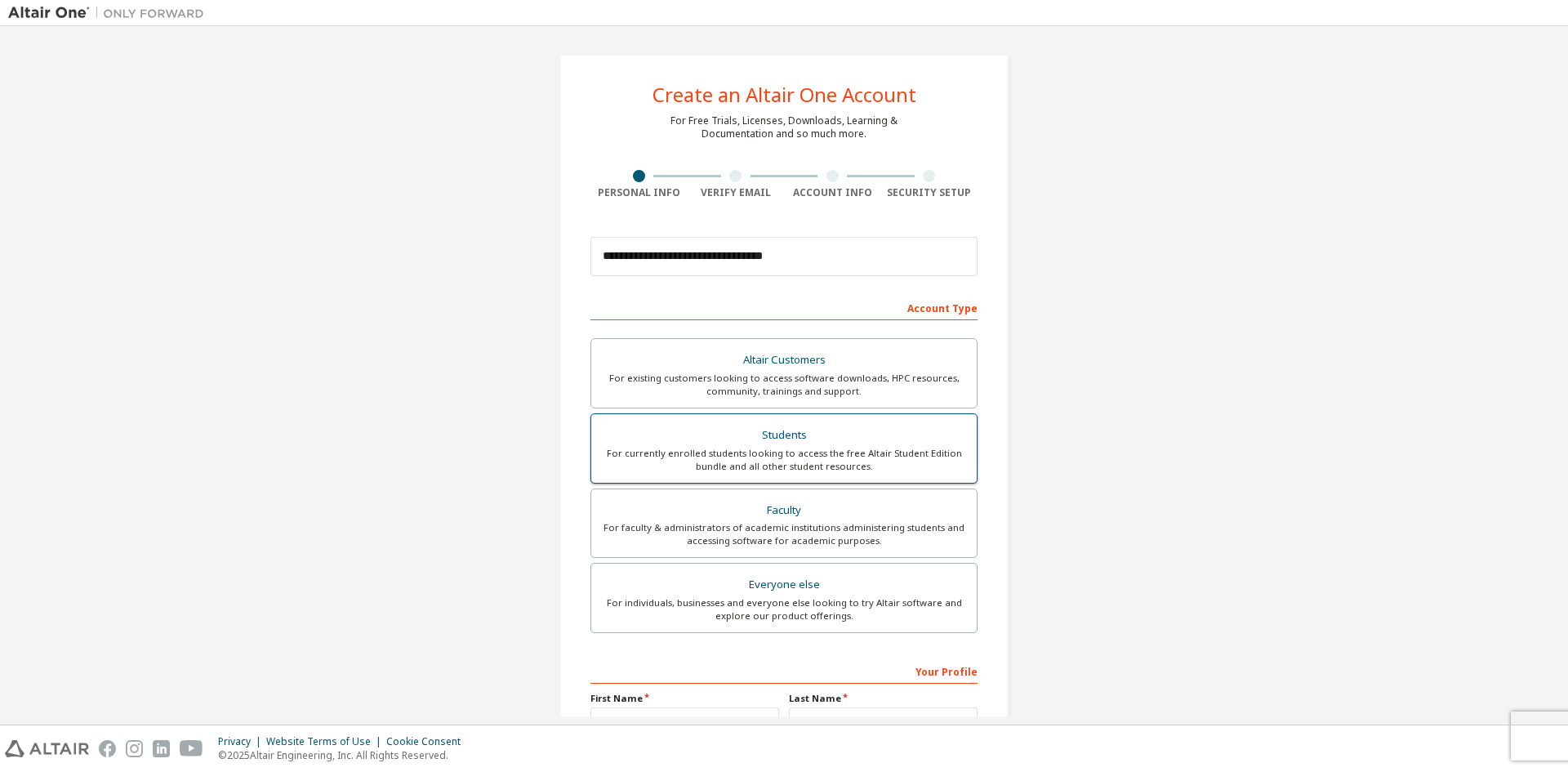
click at [770, 452] on div "For currently enrolled students looking to access the free Altair Student Editi…" at bounding box center [784, 459] width 366 height 26
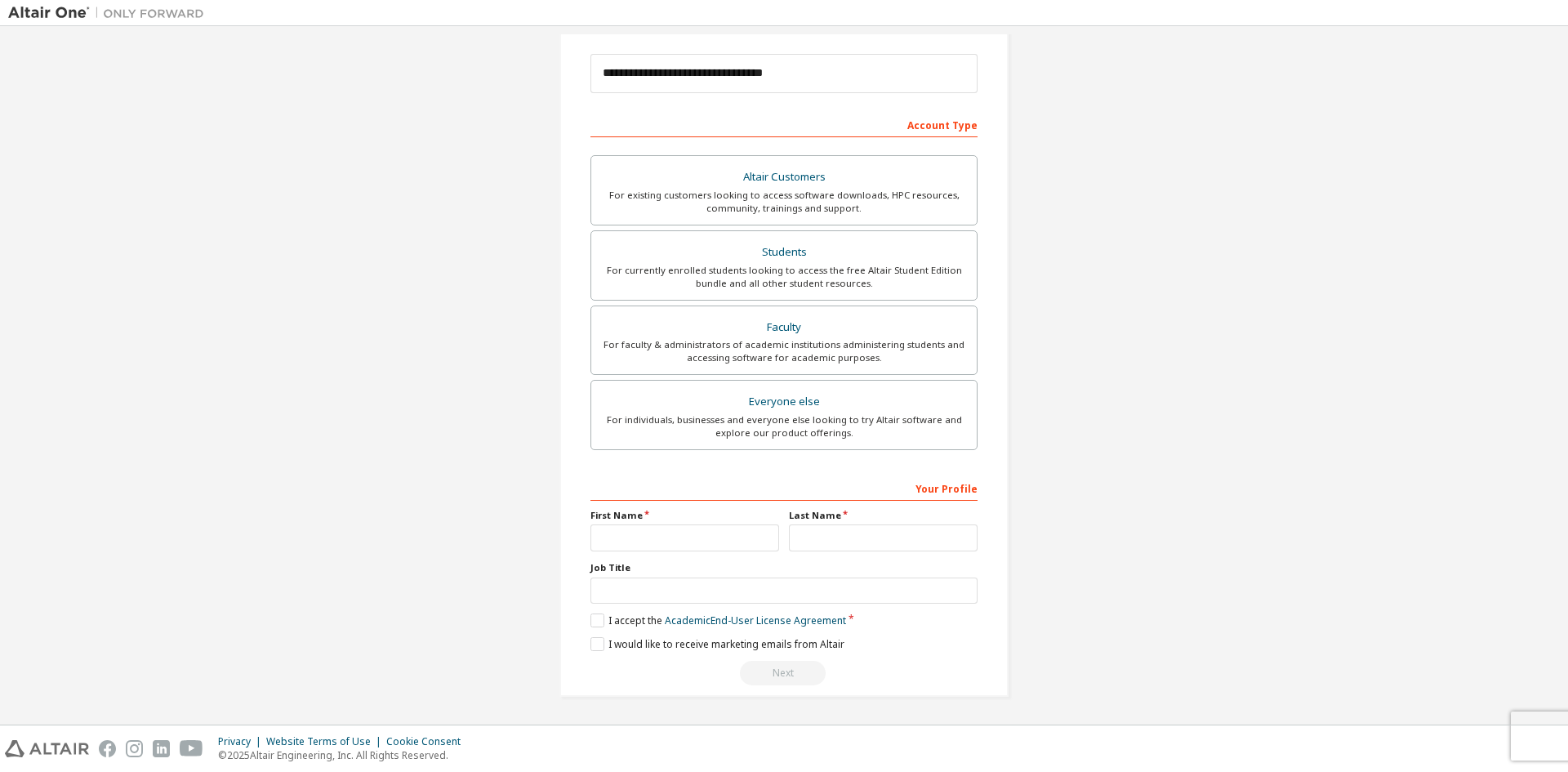
click at [684, 554] on div "Your Profile First Name Last Name Job Title Please provide State/Province to he…" at bounding box center [784, 581] width 387 height 211
click at [685, 545] on input "text" at bounding box center [685, 538] width 189 height 27
click at [602, 533] on input "******" at bounding box center [685, 538] width 189 height 27
type input "******"
click at [840, 542] on input "text" at bounding box center [883, 538] width 189 height 27
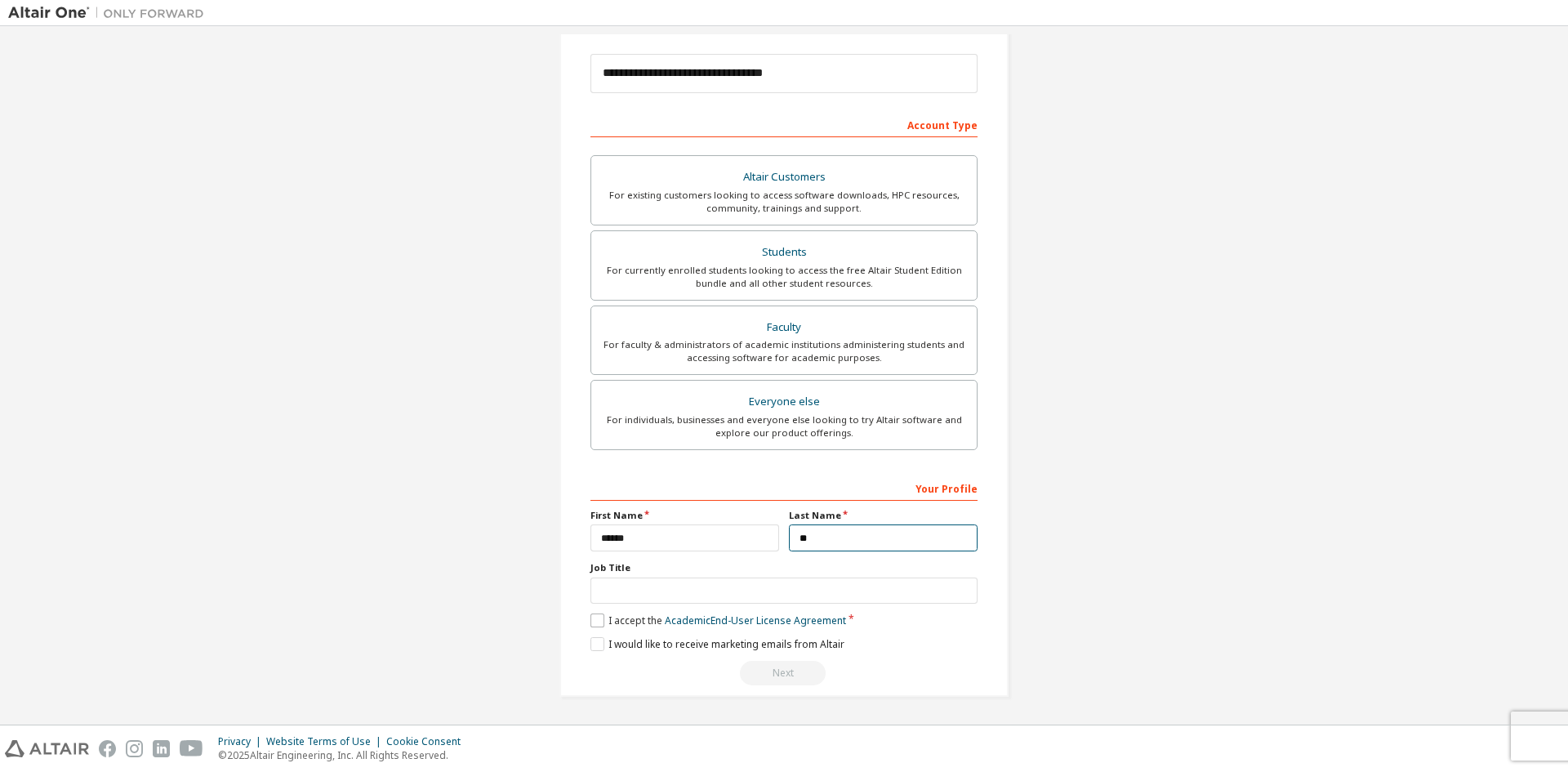
type input "**"
click at [596, 619] on label "I accept the Academic End-User License Agreement" at bounding box center [718, 620] width 256 height 14
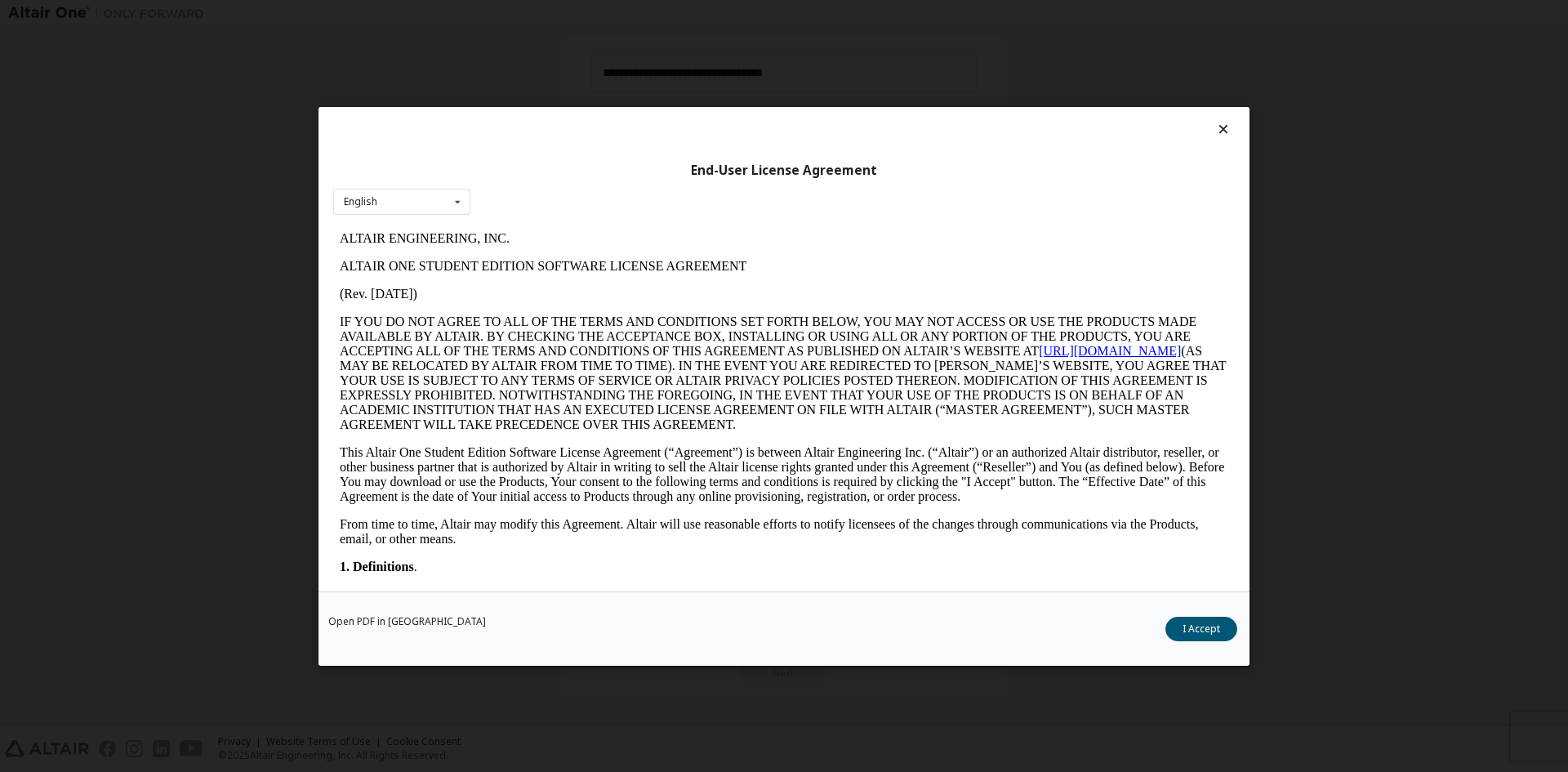
scroll to position [0, 0]
click at [1183, 629] on button "I Accept" at bounding box center [1201, 628] width 72 height 25
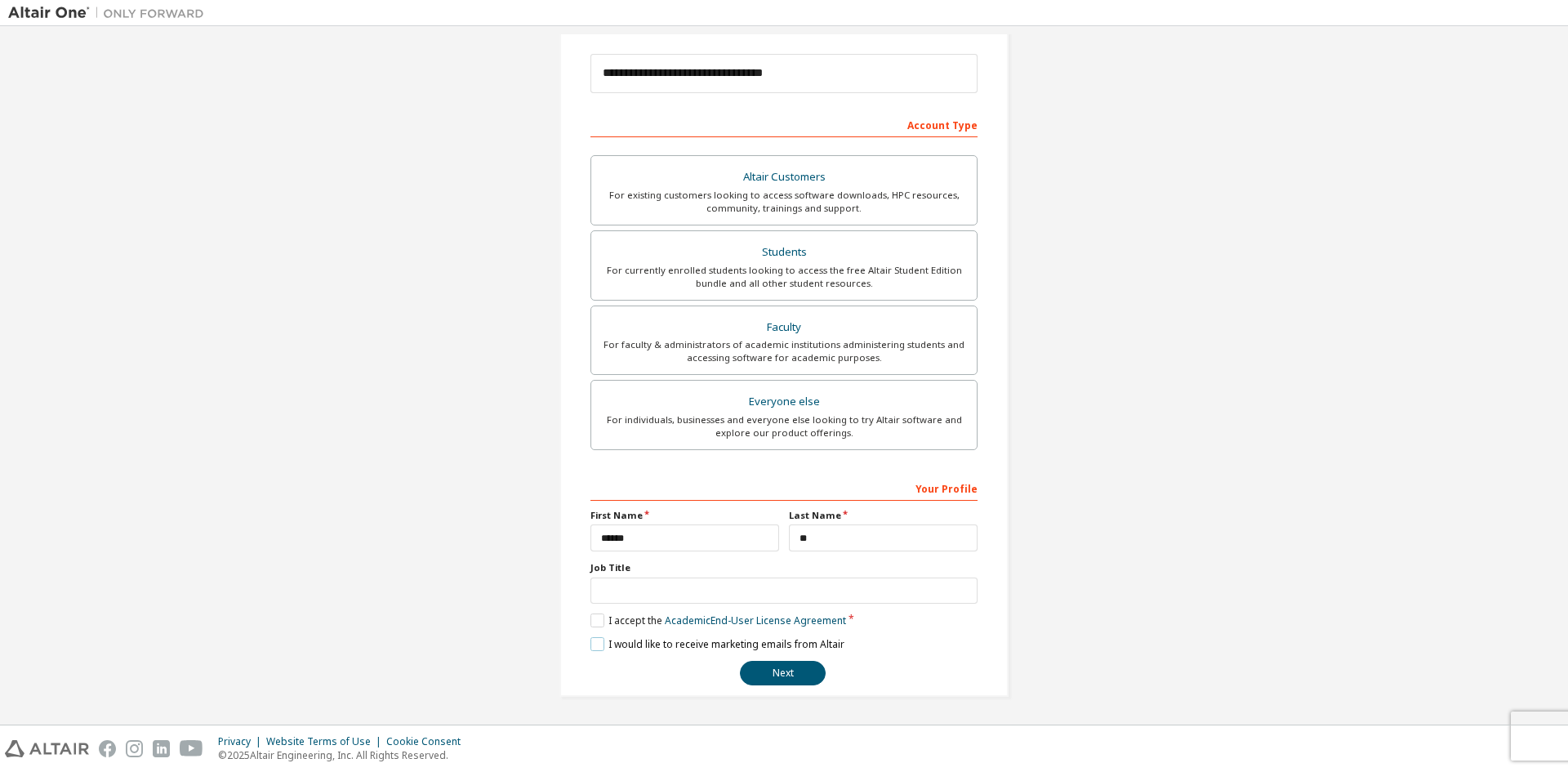
click at [597, 644] on label "I would like to receive marketing emails from Altair" at bounding box center [717, 643] width 254 height 14
click at [783, 672] on button "Next" at bounding box center [783, 673] width 86 height 25
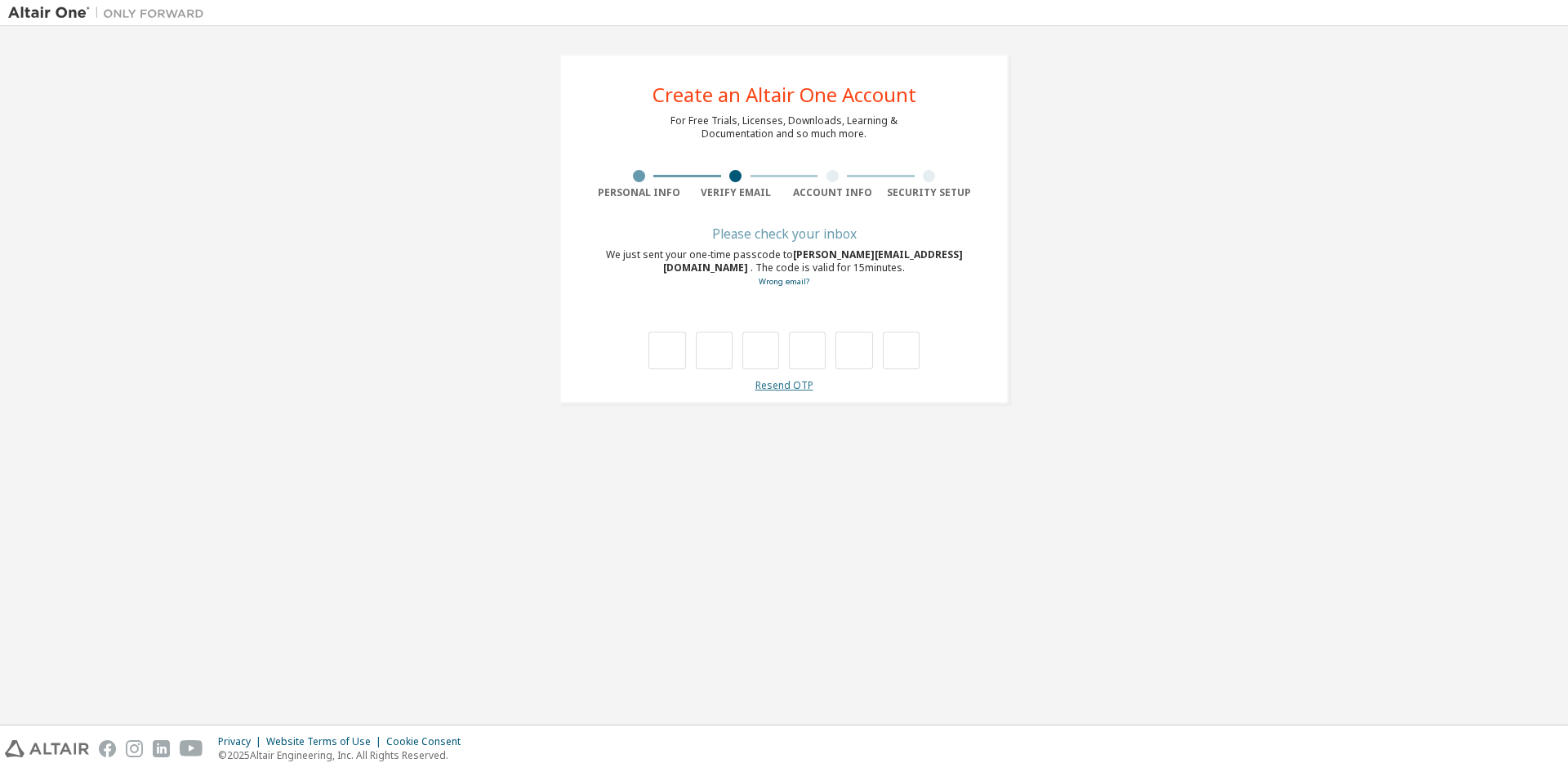
click at [788, 387] on link "Resend OTP" at bounding box center [784, 385] width 58 height 14
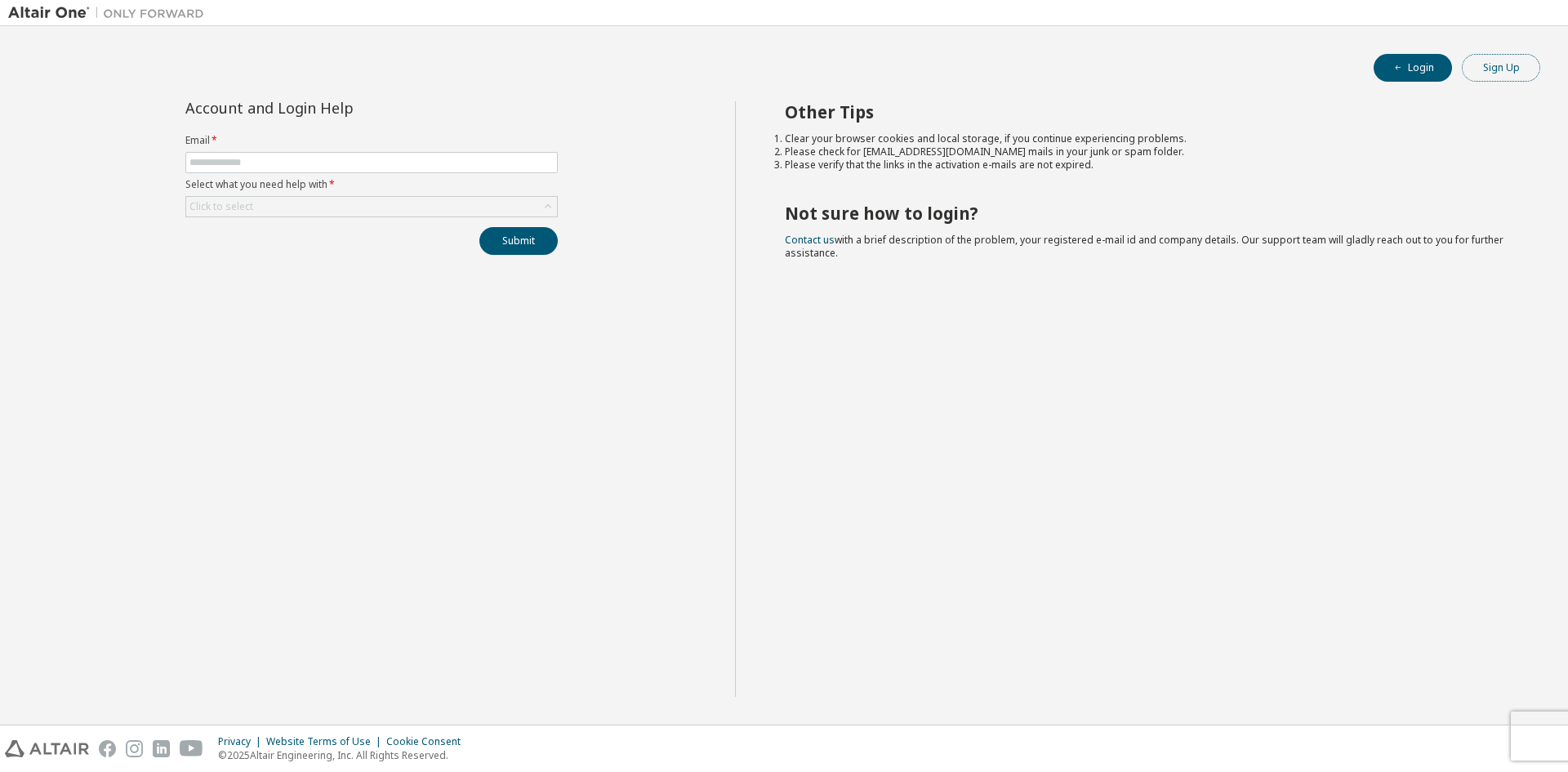
click at [1495, 68] on button "Sign Up" at bounding box center [1501, 68] width 78 height 28
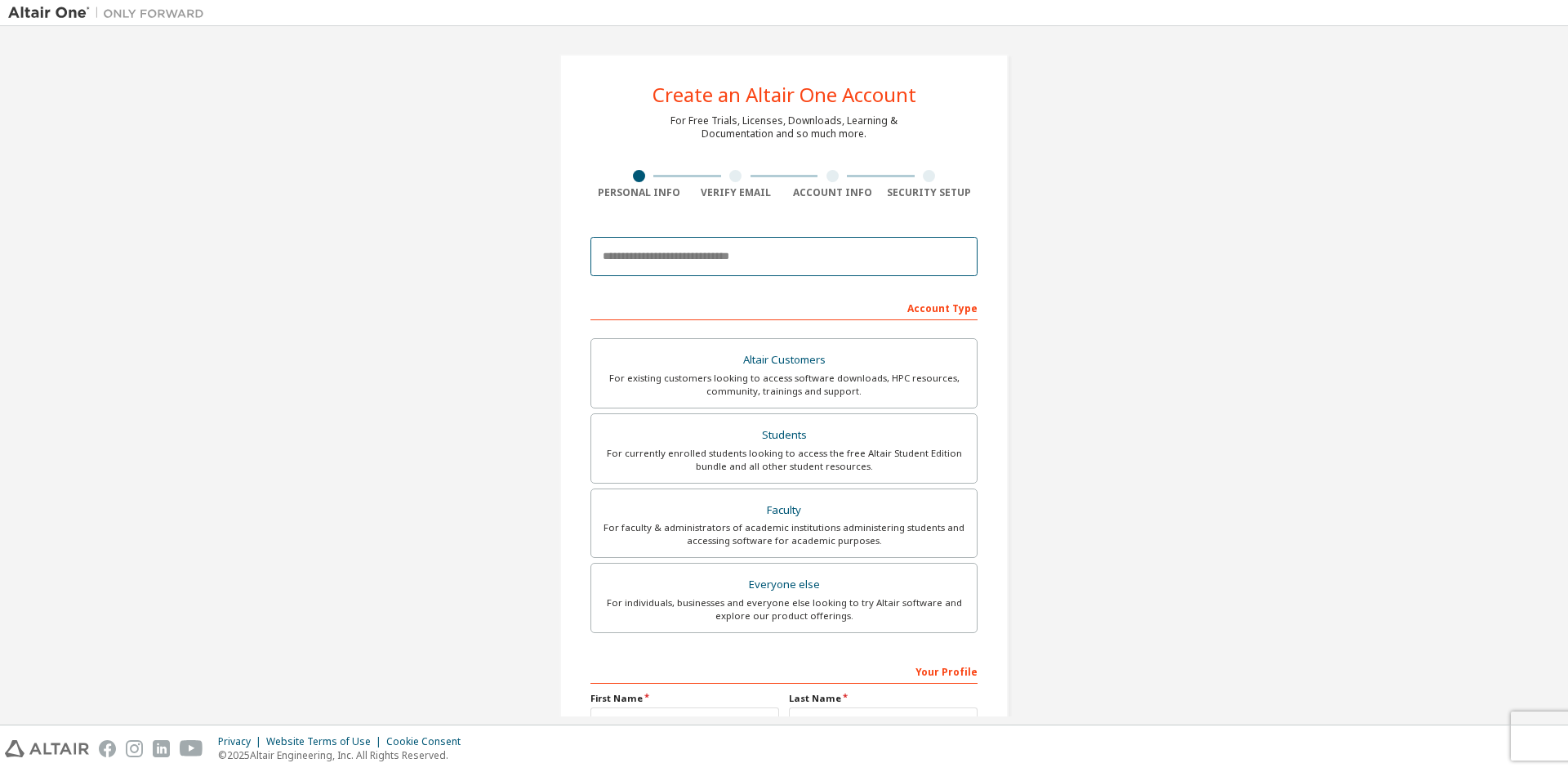
click at [878, 265] on input "email" at bounding box center [784, 256] width 387 height 39
click at [636, 258] on input "**********" at bounding box center [784, 256] width 387 height 39
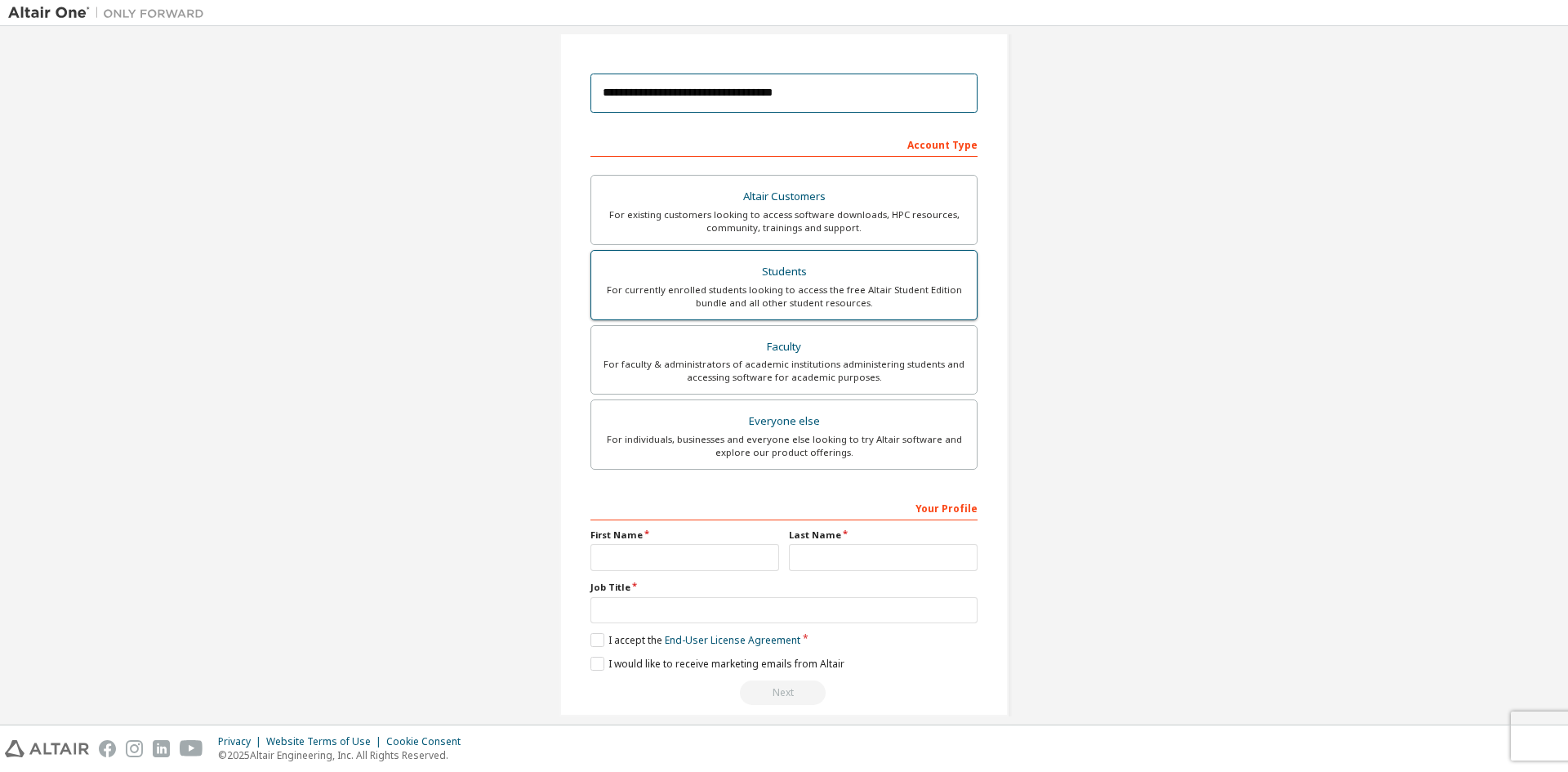
type input "**********"
click at [735, 301] on div "For currently enrolled students looking to access the free Altair Student Editi…" at bounding box center [784, 296] width 366 height 26
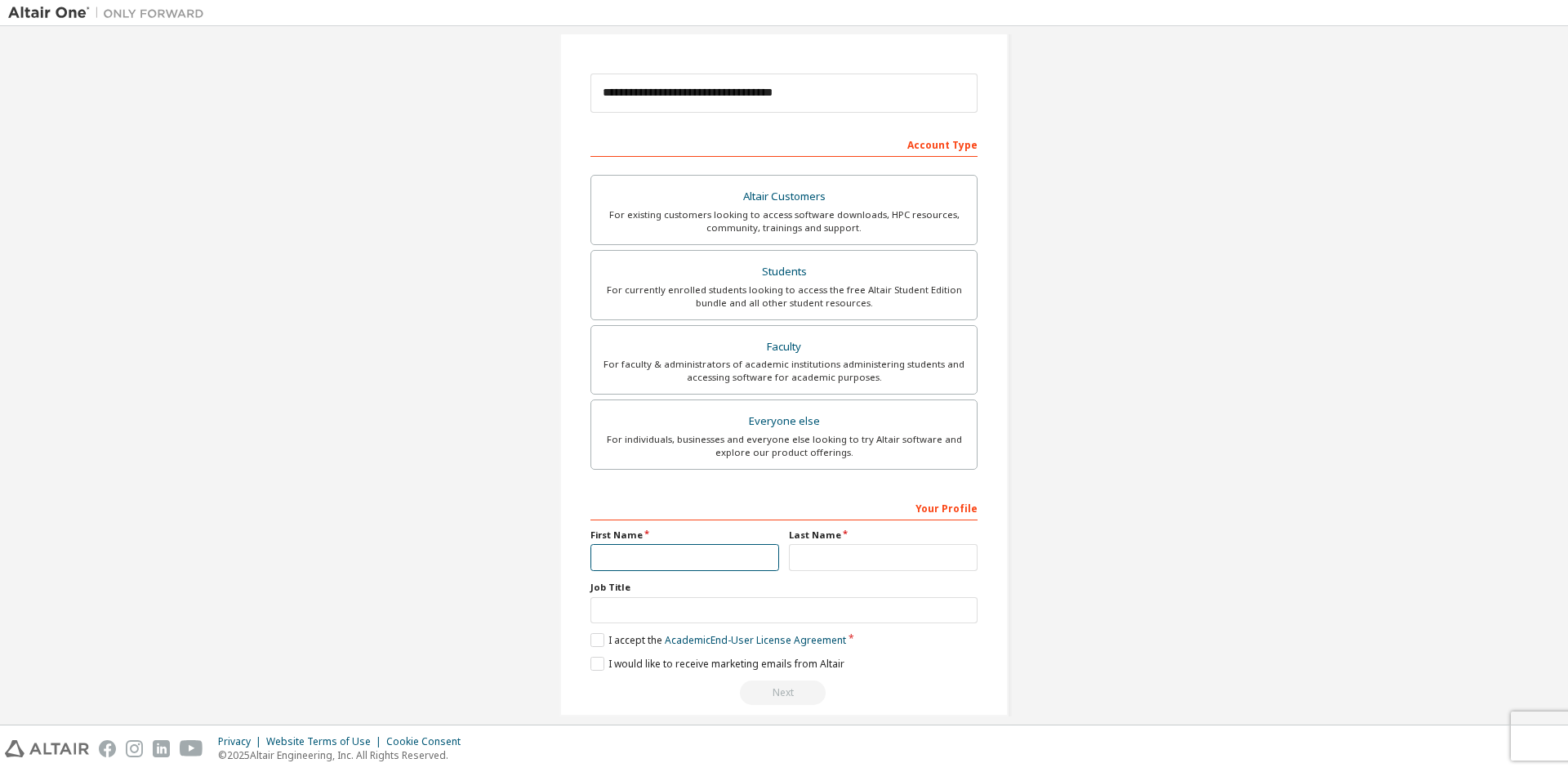
click at [695, 552] on input "text" at bounding box center [685, 557] width 189 height 27
type input "******"
click at [801, 571] on input "text" at bounding box center [883, 557] width 189 height 27
type input "**"
click at [602, 643] on label "I accept the Academic End-User License Agreement" at bounding box center [718, 640] width 256 height 14
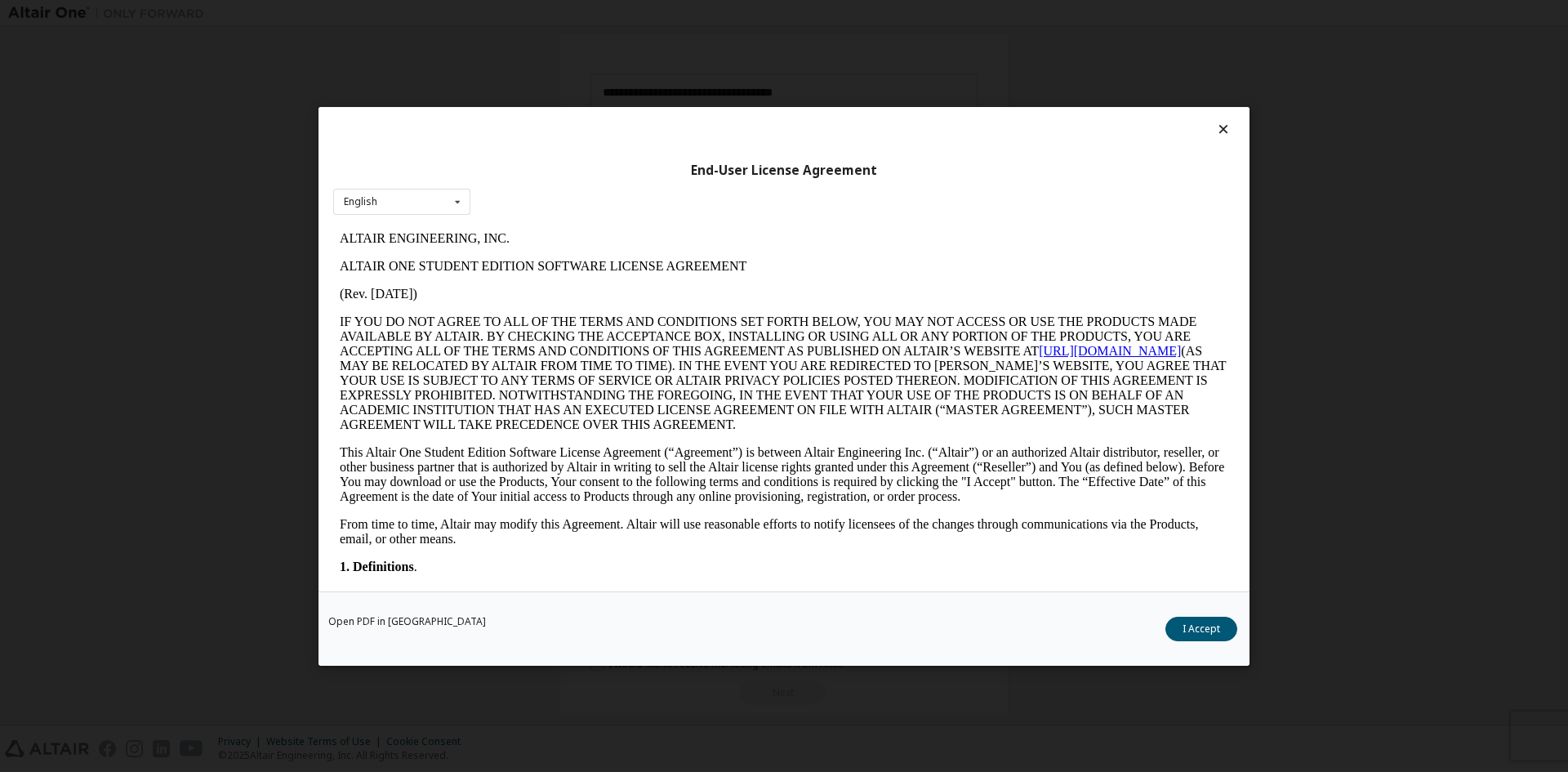
scroll to position [0, 0]
click at [1222, 638] on button "I Accept" at bounding box center [1201, 628] width 72 height 25
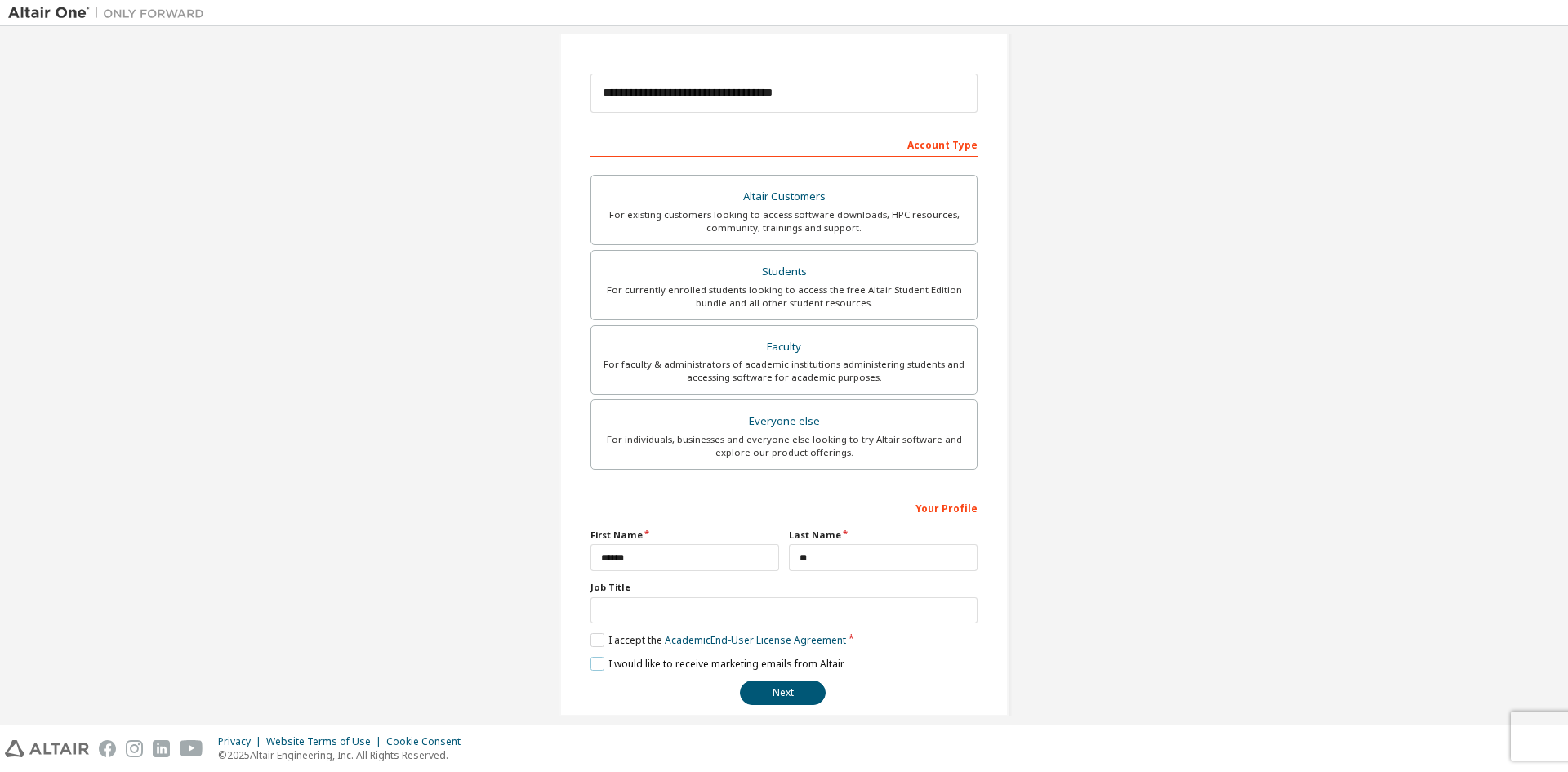
click at [597, 661] on label "I would like to receive marketing emails from Altair" at bounding box center [717, 663] width 254 height 14
click at [757, 688] on button "Next" at bounding box center [783, 693] width 86 height 25
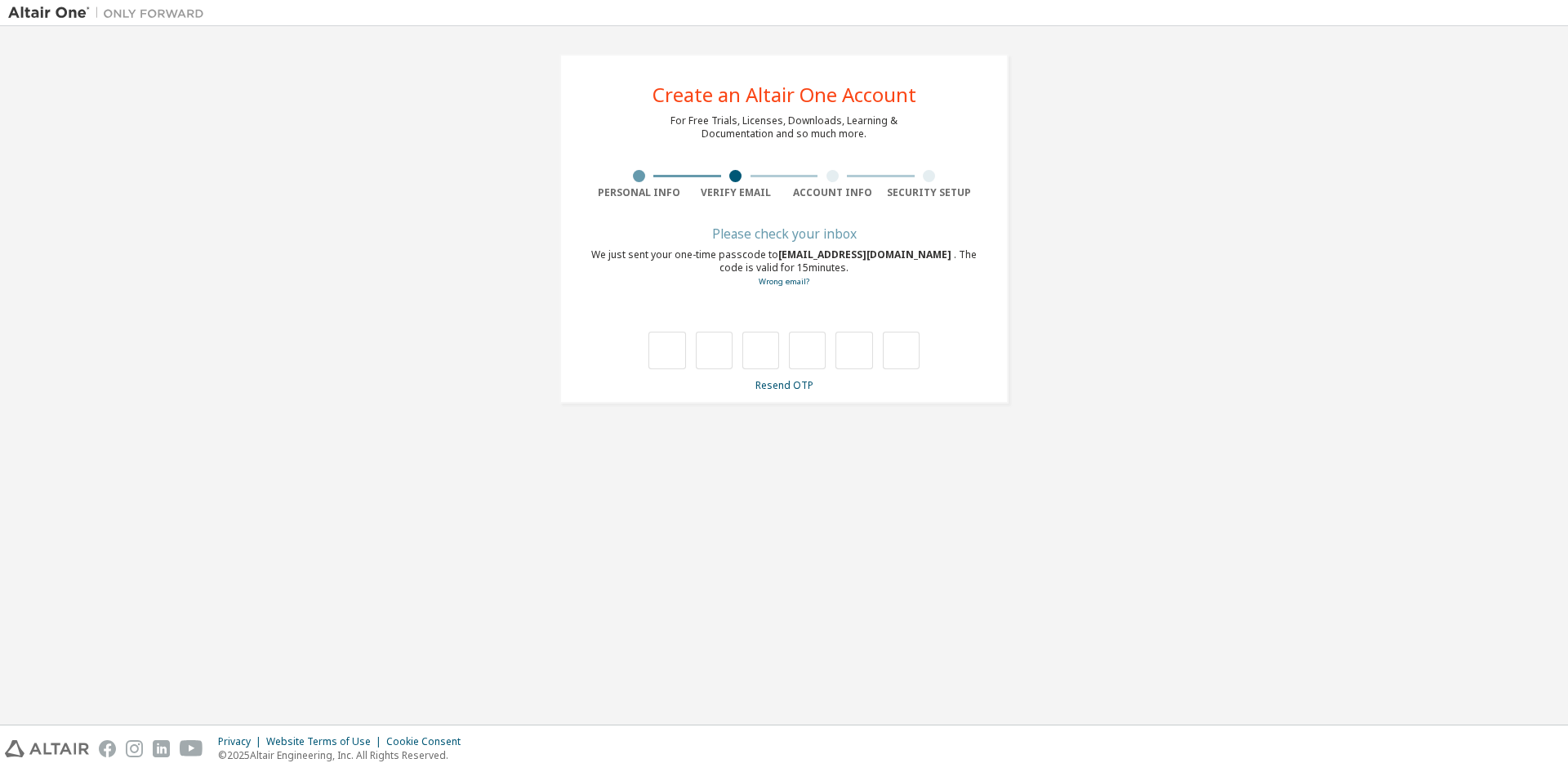
type input "*"
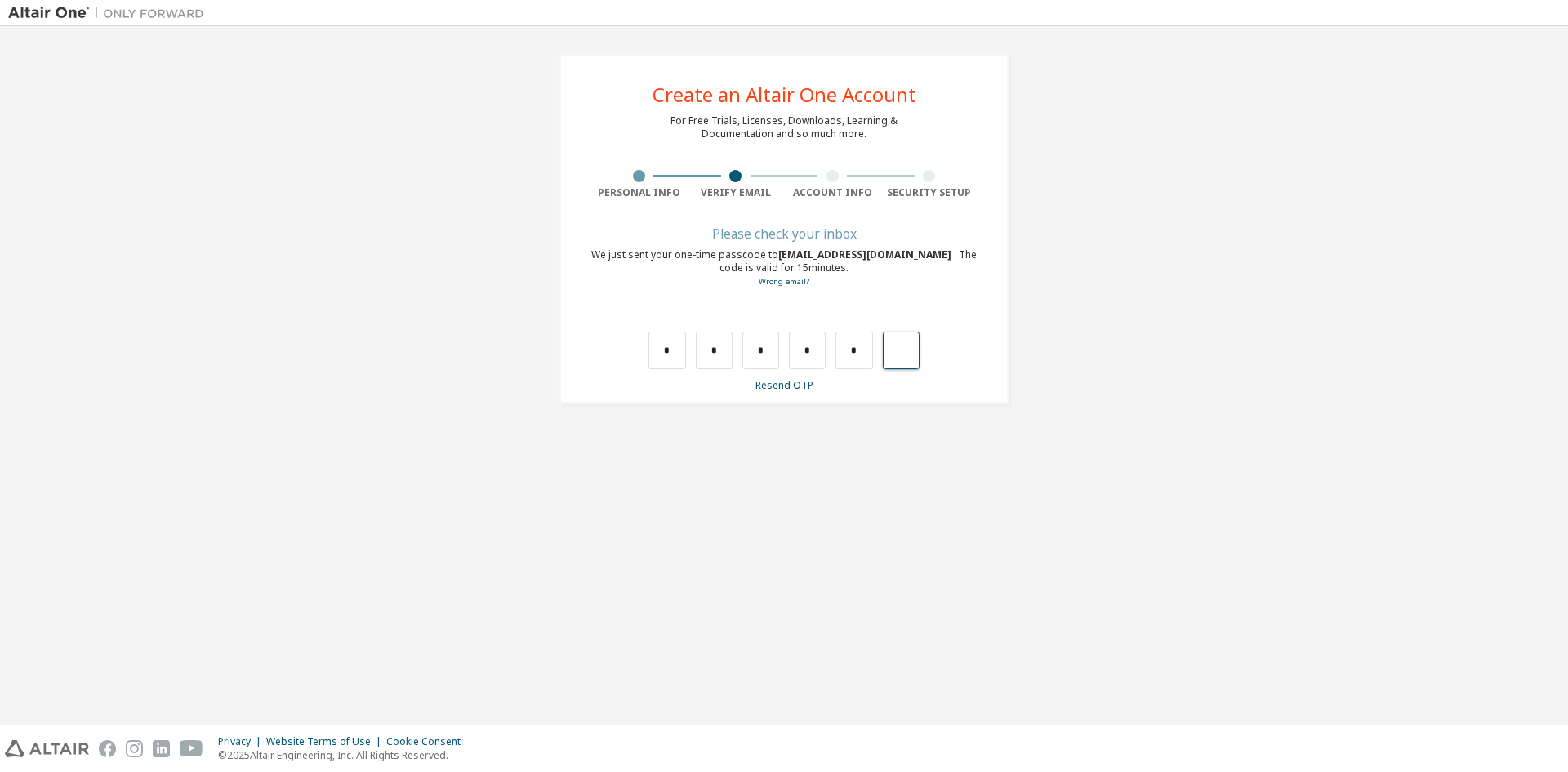
type input "*"
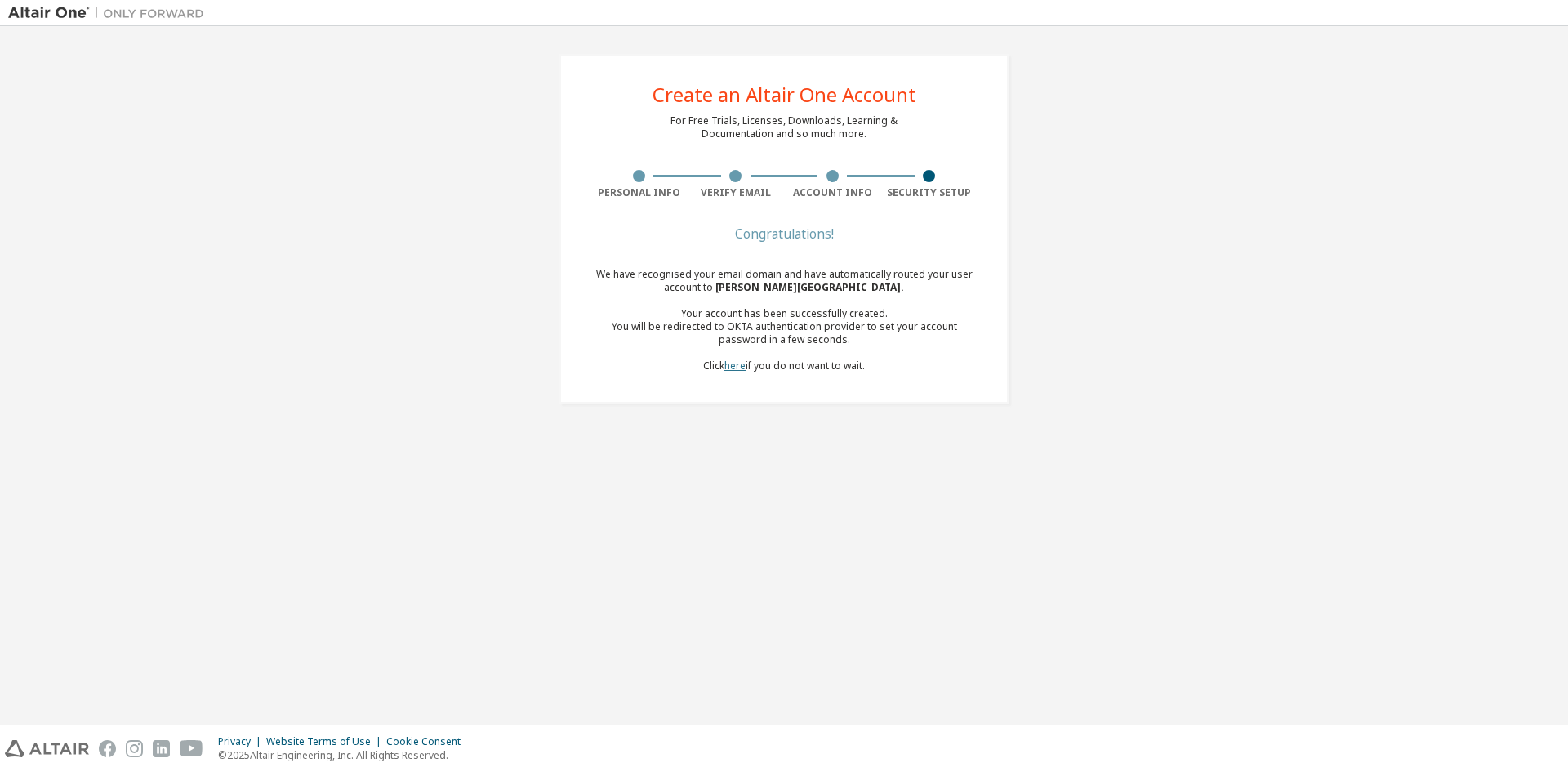
click at [740, 366] on link "here" at bounding box center [735, 366] width 21 height 14
